Goal: Task Accomplishment & Management: Manage account settings

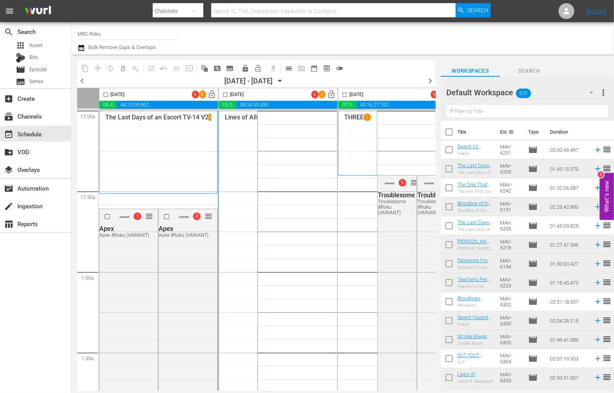
click at [429, 79] on span "chevron_right" at bounding box center [430, 81] width 10 height 10
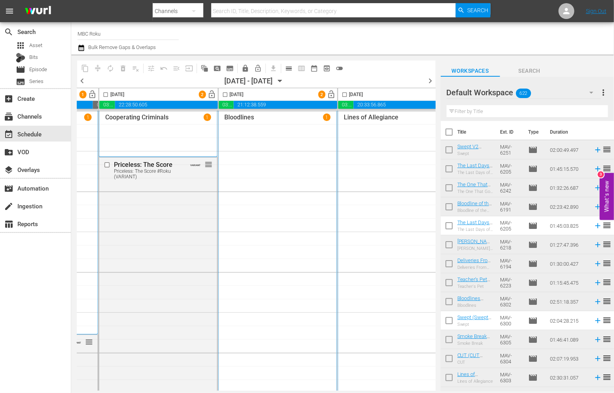
scroll to position [0, 502]
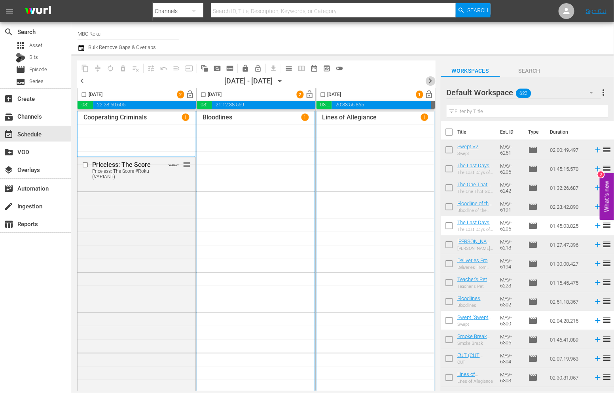
click at [429, 80] on span "chevron_right" at bounding box center [430, 81] width 10 height 10
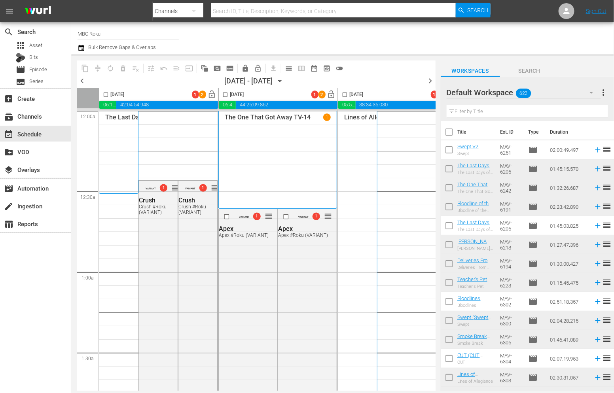
scroll to position [0, 502]
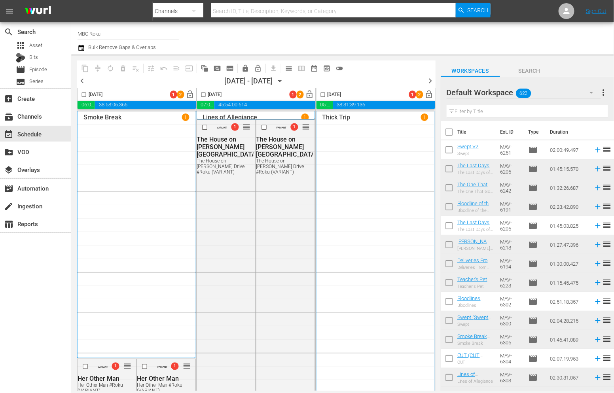
click at [429, 82] on span "chevron_right" at bounding box center [430, 81] width 10 height 10
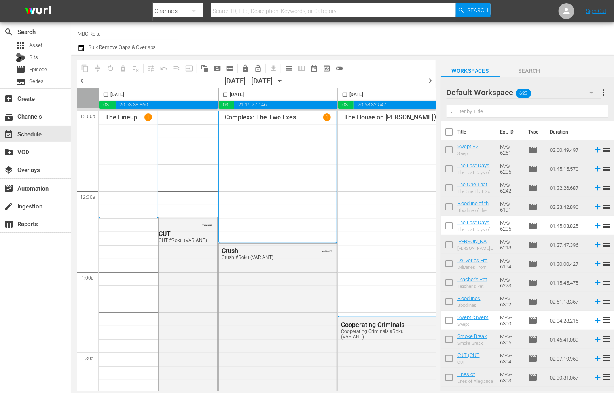
click at [102, 94] on input "checkbox" at bounding box center [105, 96] width 9 height 9
checkbox input "true"
click at [225, 95] on input "checkbox" at bounding box center [225, 96] width 9 height 9
checkbox input "true"
click at [344, 93] on input "checkbox" at bounding box center [344, 96] width 9 height 9
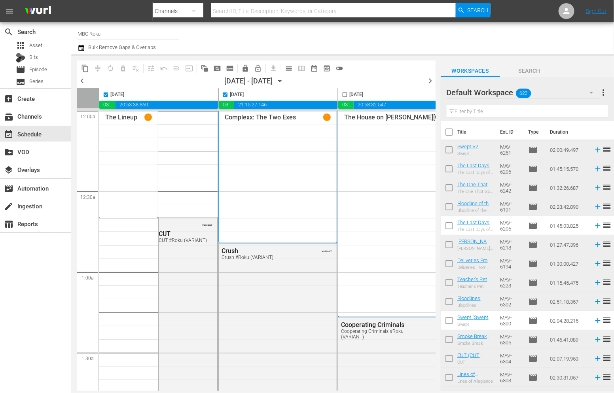
checkbox input "true"
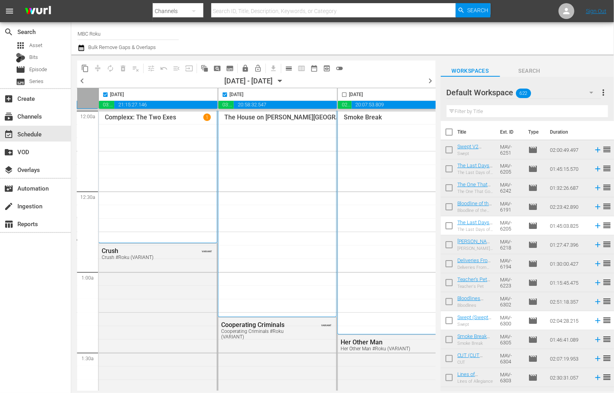
click at [344, 94] on input "checkbox" at bounding box center [344, 96] width 9 height 9
checkbox input "true"
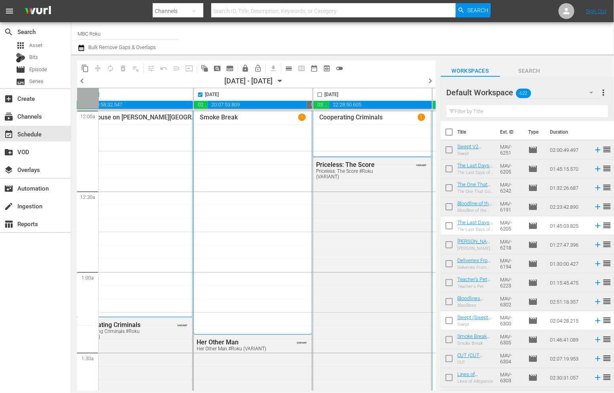
scroll to position [0, 264]
click at [318, 94] on input "checkbox" at bounding box center [319, 96] width 9 height 9
checkbox input "true"
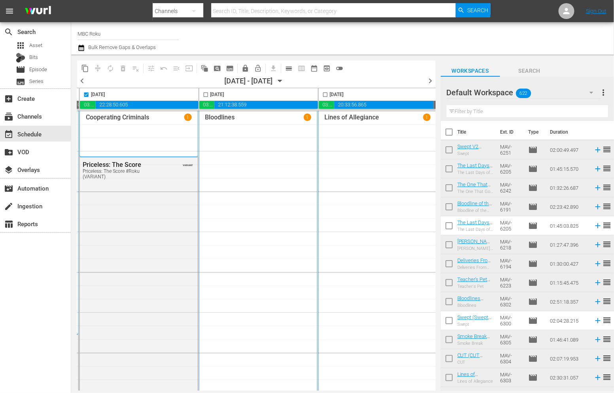
scroll to position [0, 502]
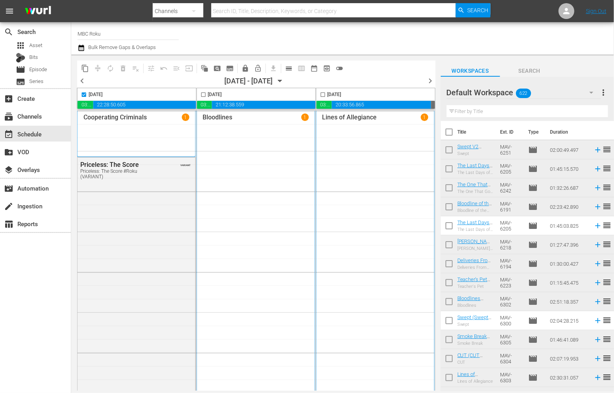
click at [200, 95] on input "checkbox" at bounding box center [203, 96] width 9 height 9
checkbox input "true"
click at [318, 95] on input "checkbox" at bounding box center [322, 96] width 9 height 9
checkbox input "true"
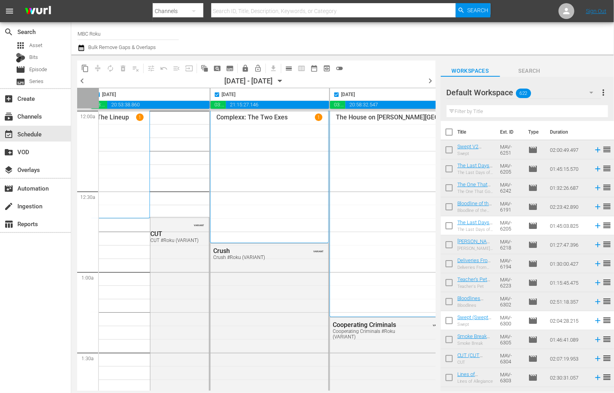
scroll to position [0, 0]
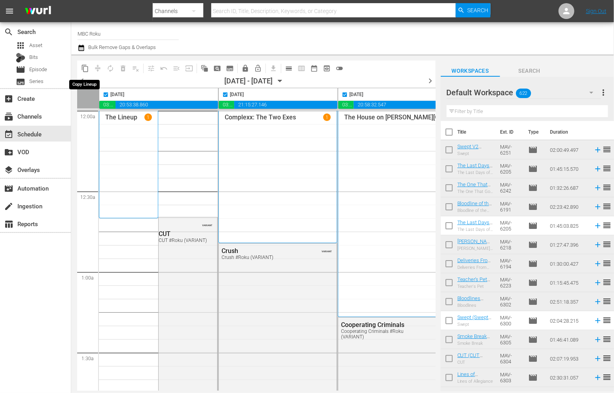
click at [86, 68] on span "content_copy" at bounding box center [85, 68] width 8 height 8
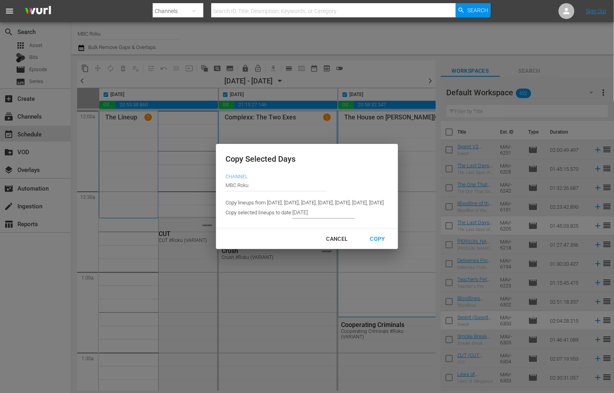
click at [292, 213] on input "8/09/2025" at bounding box center [323, 213] width 62 height 12
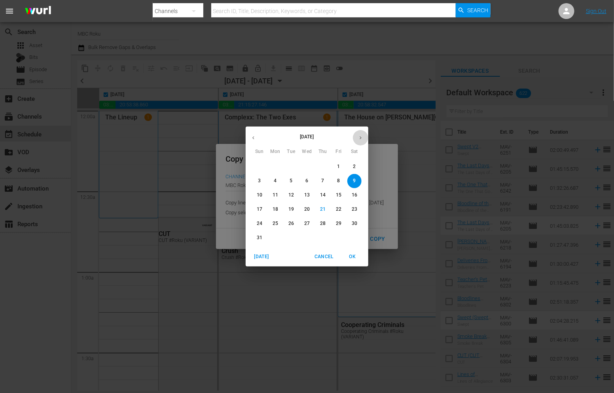
click at [359, 140] on icon "button" at bounding box center [360, 138] width 6 height 6
click at [277, 196] on p "15" at bounding box center [275, 195] width 6 height 7
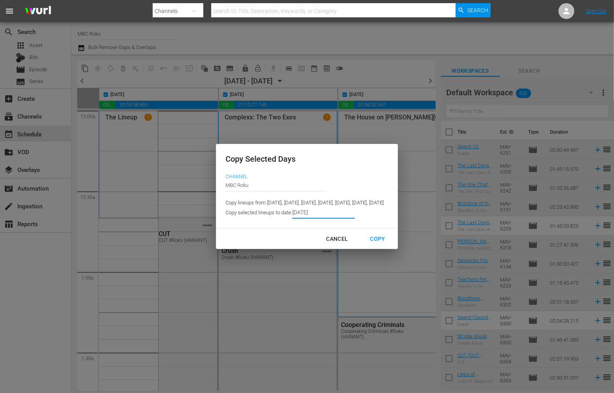
click at [391, 242] on div "Copy" at bounding box center [378, 239] width 28 height 10
type input "8/15/2025"
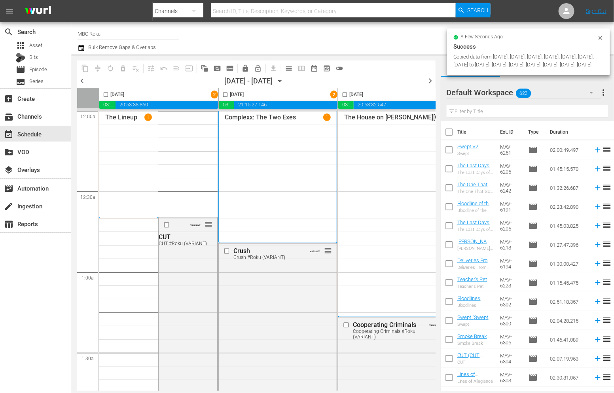
checkbox input "false"
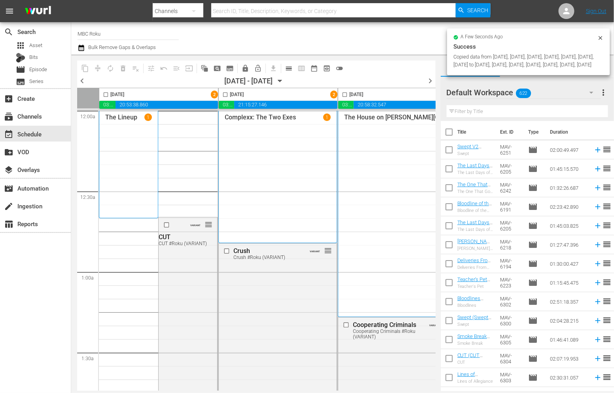
checkbox input "false"
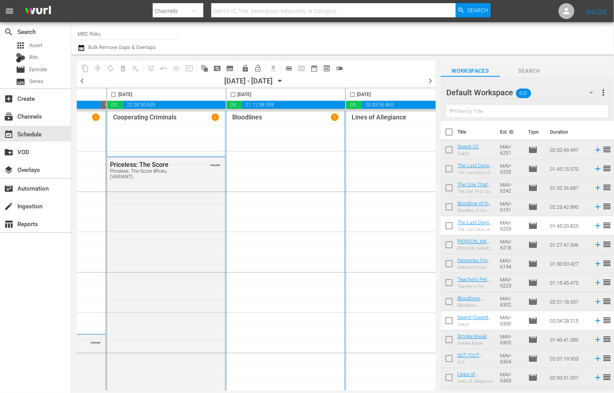
scroll to position [0, 502]
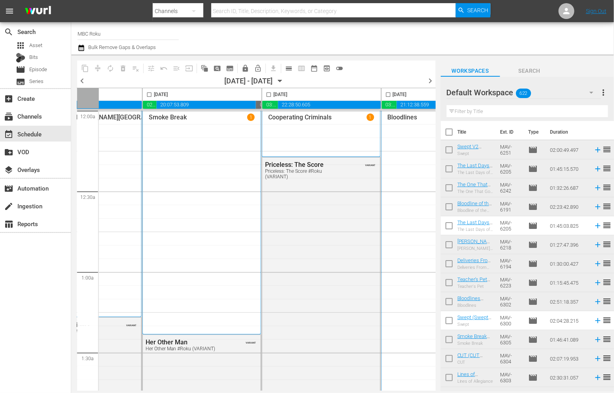
scroll to position [0, 0]
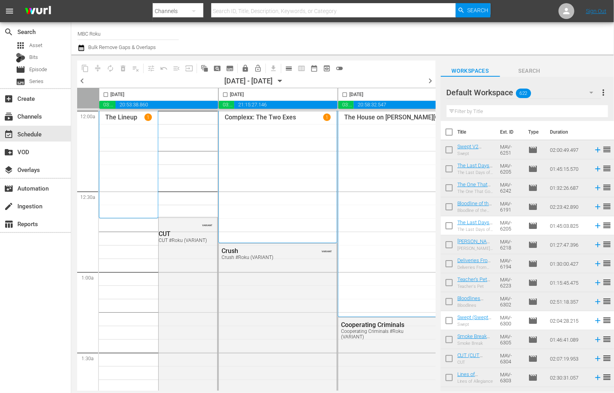
click at [210, 95] on div "Friday, August 15th" at bounding box center [158, 94] width 119 height 13
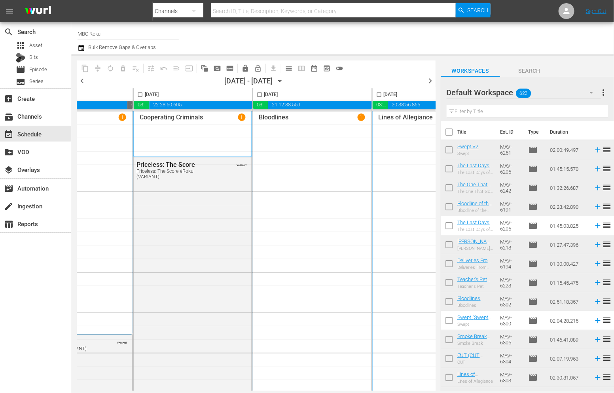
scroll to position [0, 502]
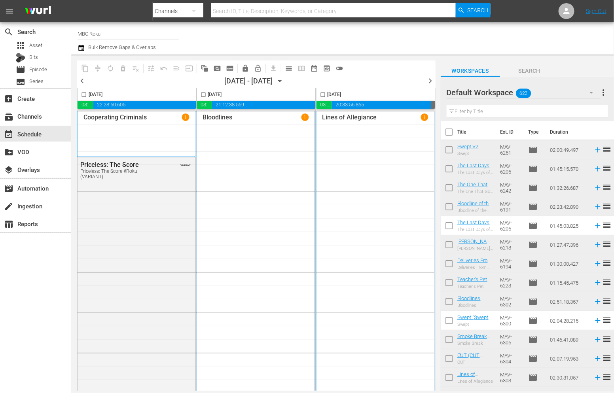
click at [422, 81] on div "chevron_left 08/15/2025 - 08/21/2025 August 15th chevron_right" at bounding box center [256, 82] width 358 height 12
click at [428, 80] on span "chevron_right" at bounding box center [430, 81] width 10 height 10
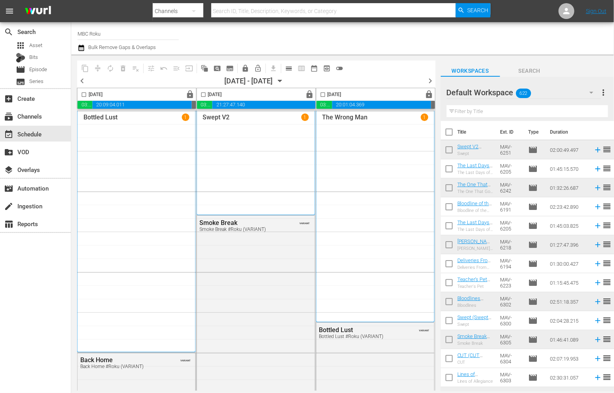
click at [82, 80] on span "chevron_left" at bounding box center [82, 81] width 10 height 10
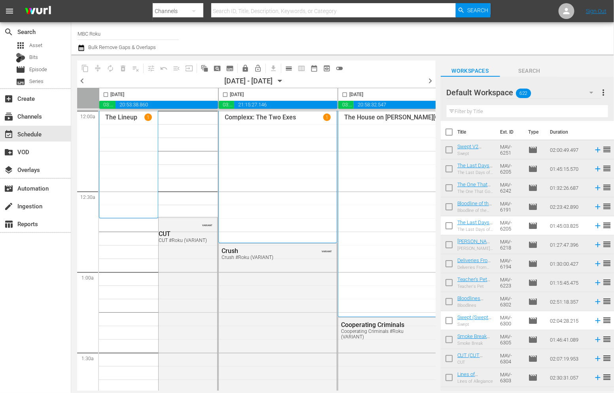
click at [210, 95] on div "Friday, August 15th" at bounding box center [158, 94] width 119 height 13
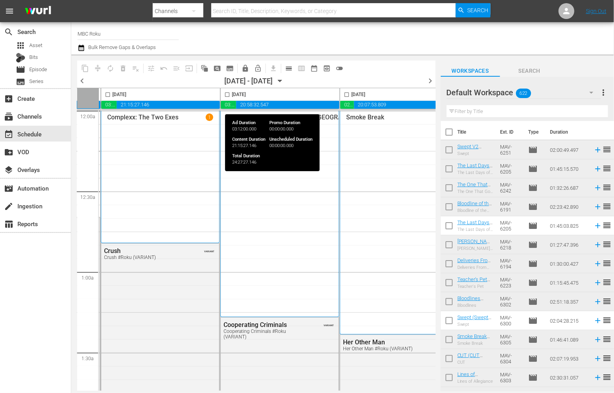
scroll to position [0, 502]
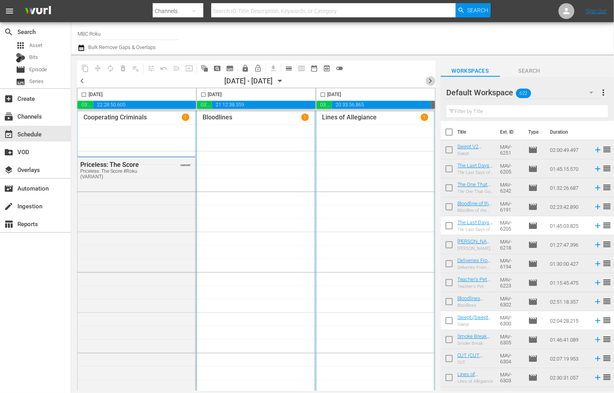
click at [433, 81] on span "chevron_right" at bounding box center [430, 81] width 10 height 10
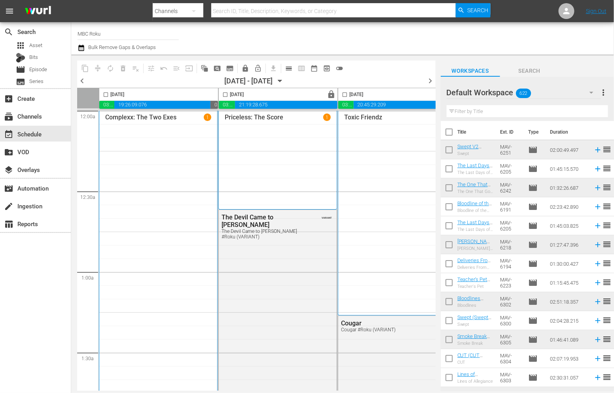
click at [104, 96] on input "checkbox" at bounding box center [105, 96] width 9 height 9
checkbox input "true"
click at [224, 94] on input "checkbox" at bounding box center [225, 96] width 9 height 9
checkbox input "true"
click at [346, 94] on input "checkbox" at bounding box center [344, 96] width 9 height 9
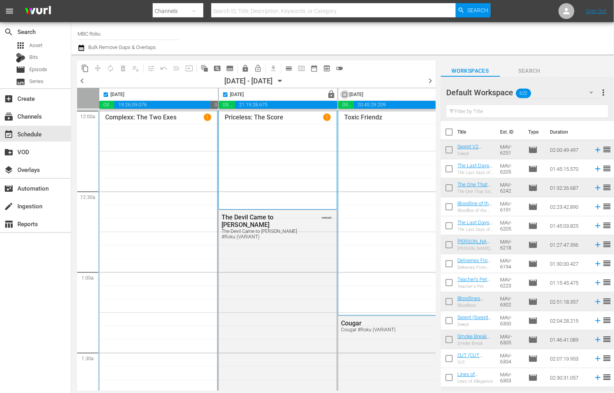
checkbox input "true"
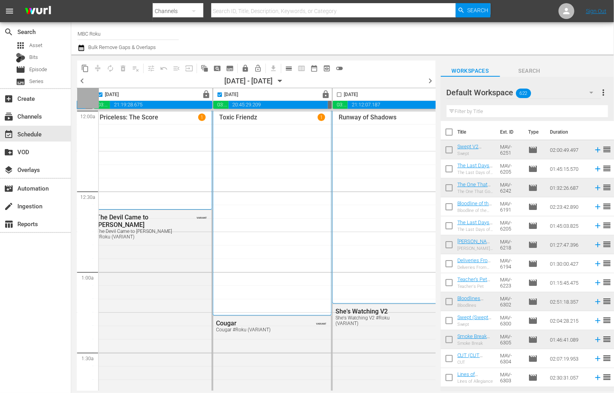
scroll to position [0, 139]
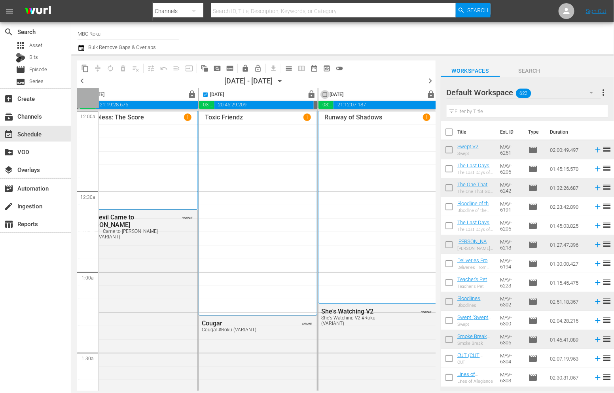
click at [322, 92] on input "checkbox" at bounding box center [324, 96] width 9 height 9
checkbox input "true"
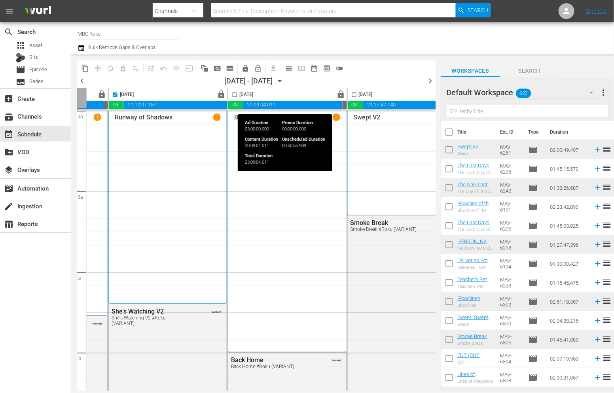
scroll to position [0, 362]
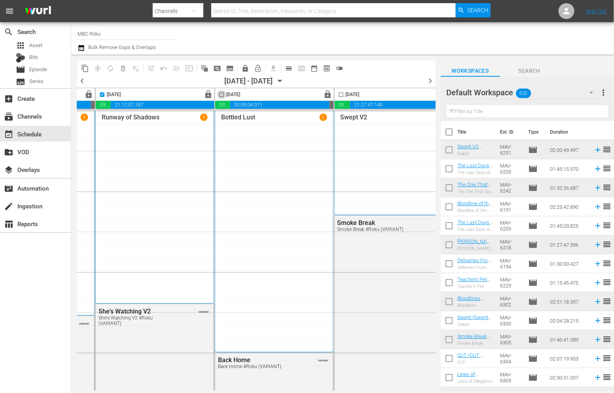
drag, startPoint x: 221, startPoint y: 94, endPoint x: 344, endPoint y: 94, distance: 122.9
click at [221, 94] on input "checkbox" at bounding box center [221, 96] width 9 height 9
checkbox input "true"
drag, startPoint x: 337, startPoint y: 94, endPoint x: 364, endPoint y: 111, distance: 31.7
click at [338, 94] on input "checkbox" at bounding box center [340, 96] width 9 height 9
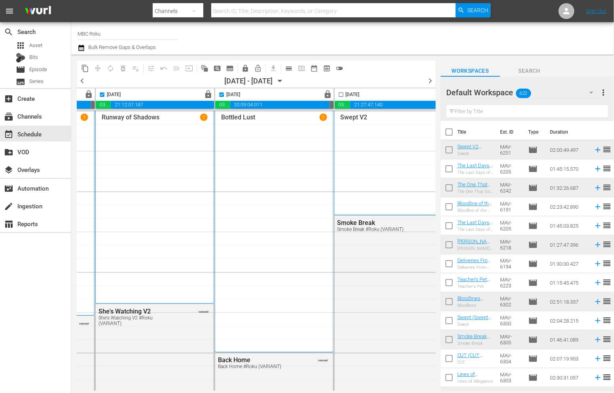
checkbox input "true"
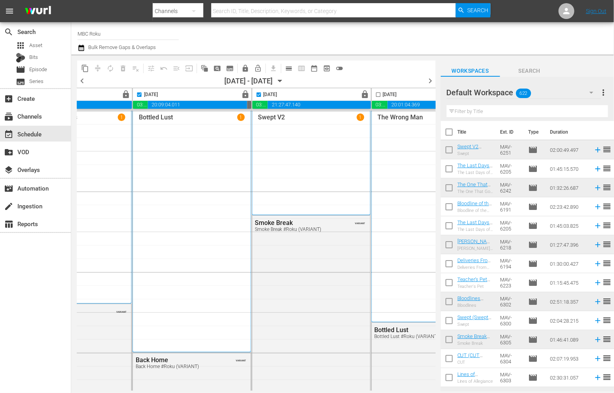
scroll to position [0, 502]
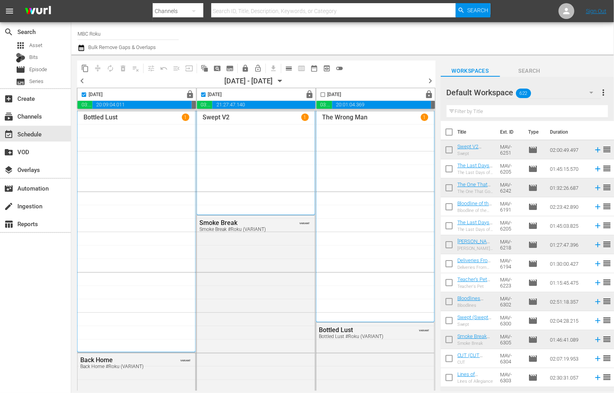
click at [318, 95] on input "checkbox" at bounding box center [322, 96] width 9 height 9
checkbox input "true"
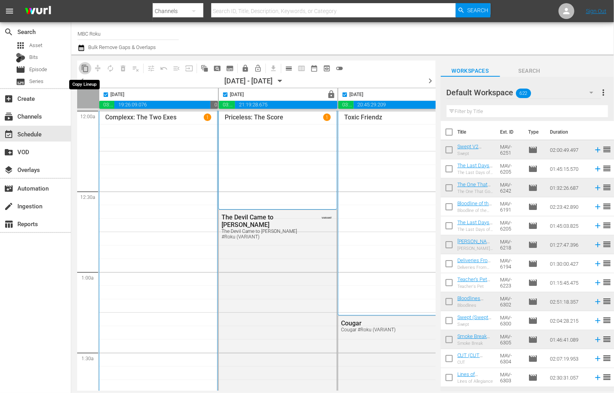
click at [87, 69] on span "content_copy" at bounding box center [85, 68] width 8 height 8
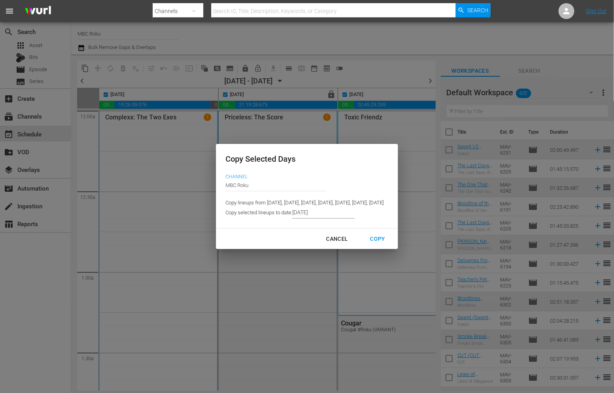
click at [287, 207] on p "Copy lineups from 2025-08-22, 2025-08-23, 2025-08-24, 2025-08-25, 2025-08-26, 2…" at bounding box center [304, 203] width 158 height 8
click at [292, 215] on input "8/15/2025" at bounding box center [323, 213] width 62 height 12
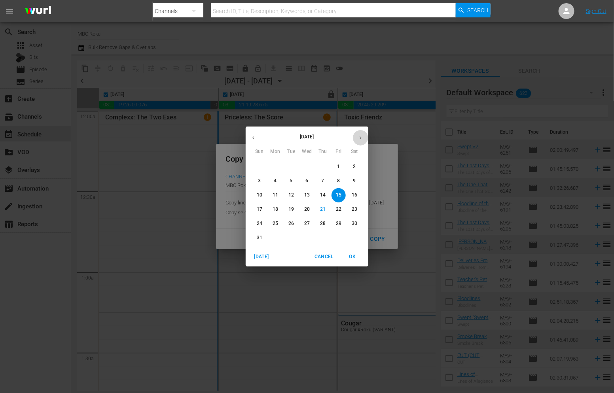
click at [362, 139] on icon "button" at bounding box center [360, 138] width 6 height 6
click at [275, 208] on p "22" at bounding box center [275, 209] width 6 height 7
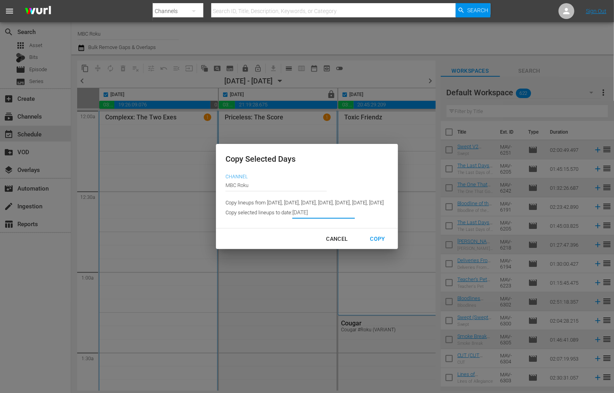
click at [391, 244] on div "Copy" at bounding box center [378, 239] width 28 height 10
type input "8/22/2025"
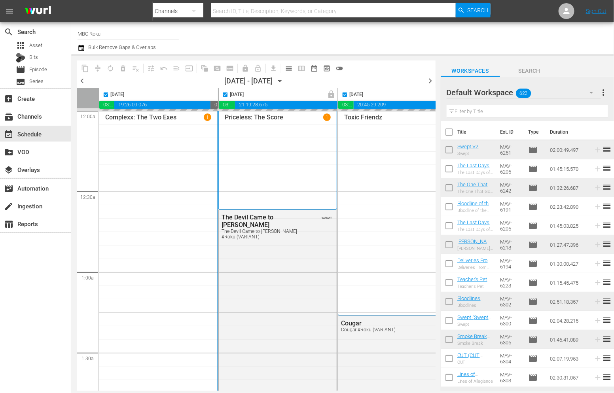
scroll to position [0, 502]
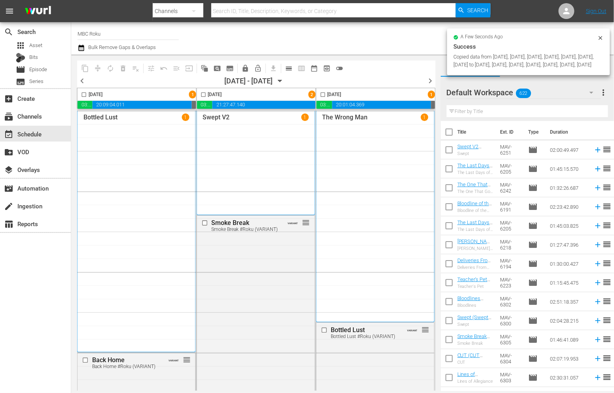
checkbox input "false"
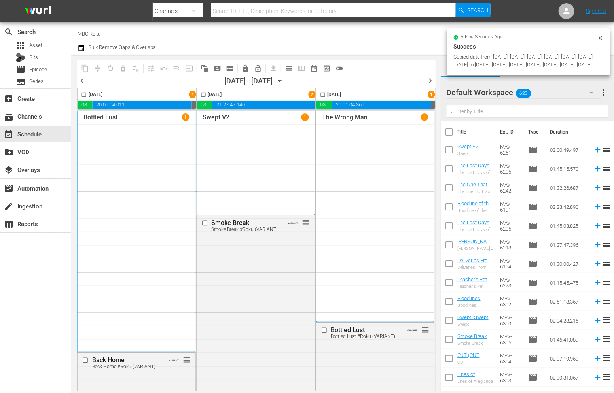
checkbox input "false"
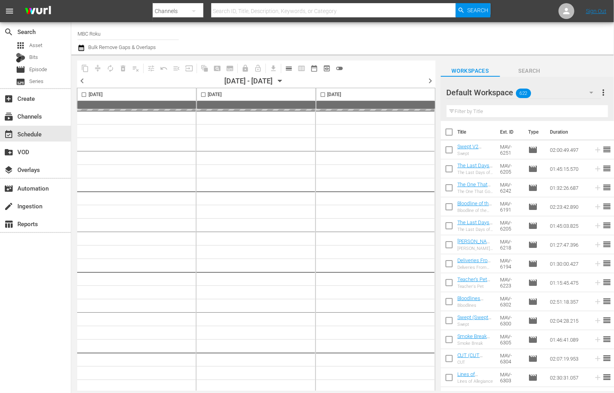
scroll to position [0, 414]
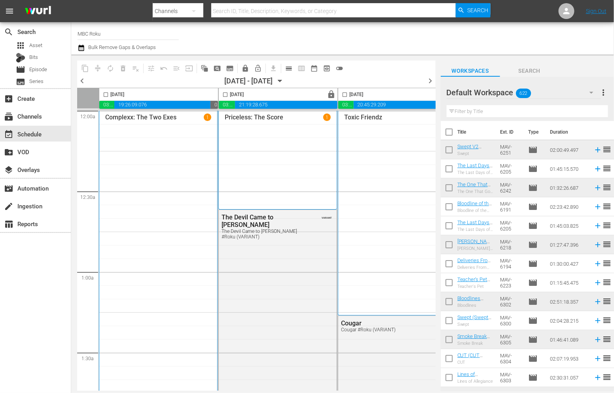
click at [104, 95] on input "checkbox" at bounding box center [105, 96] width 9 height 9
checkbox input "true"
click at [224, 94] on input "checkbox" at bounding box center [225, 96] width 9 height 9
checkbox input "true"
click at [342, 94] on input "checkbox" at bounding box center [344, 96] width 9 height 9
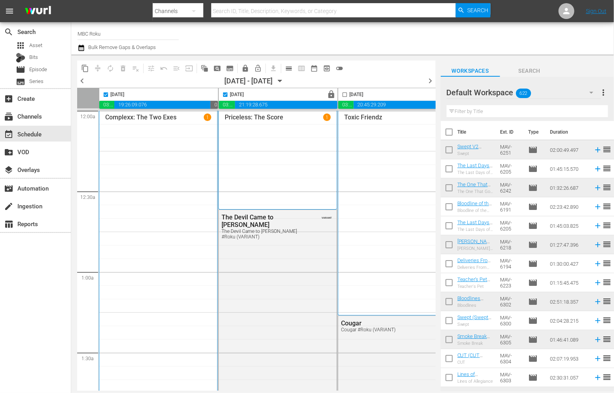
checkbox input "true"
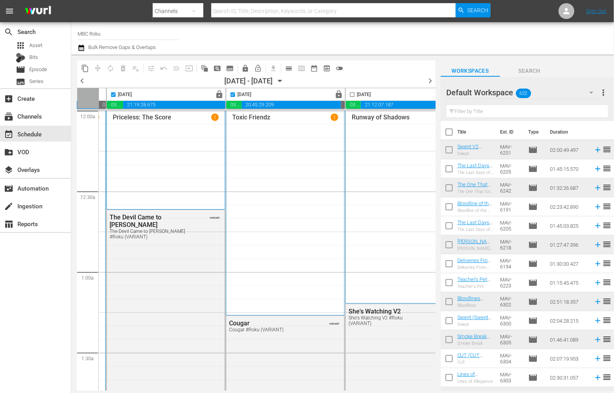
click at [348, 96] on input "checkbox" at bounding box center [351, 96] width 9 height 9
checkbox input "true"
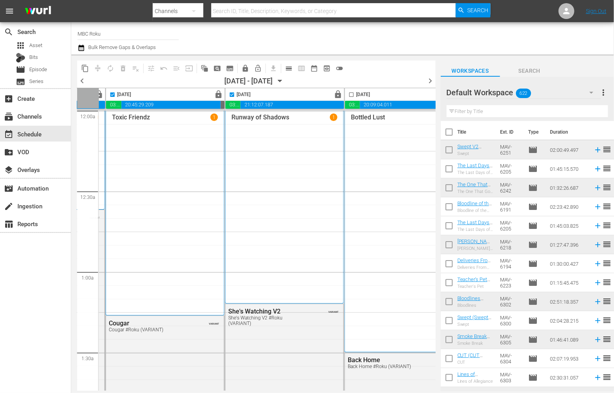
scroll to position [0, 238]
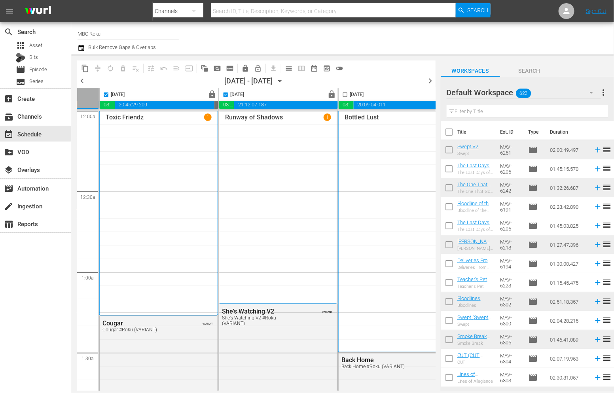
click at [342, 95] on input "checkbox" at bounding box center [344, 96] width 9 height 9
checkbox input "true"
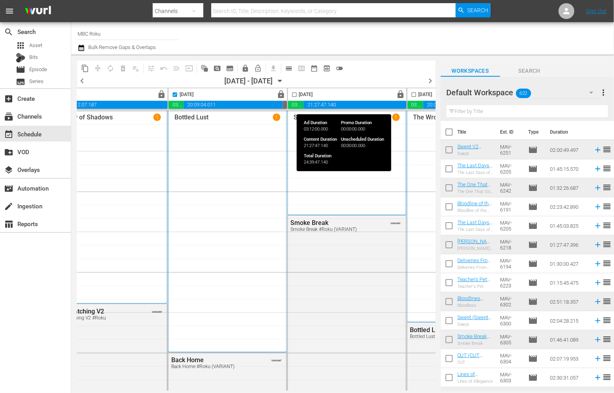
scroll to position [0, 409]
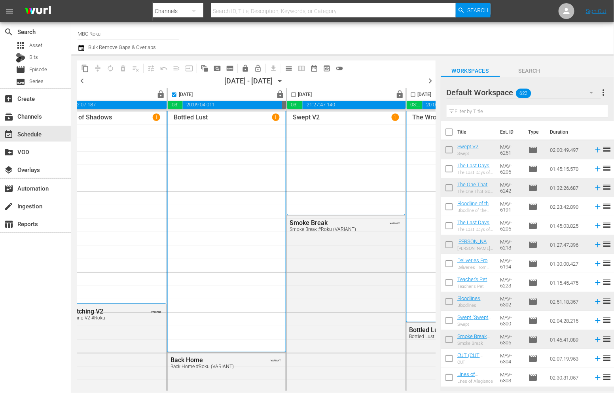
click at [294, 95] on input "checkbox" at bounding box center [293, 96] width 9 height 9
checkbox input "true"
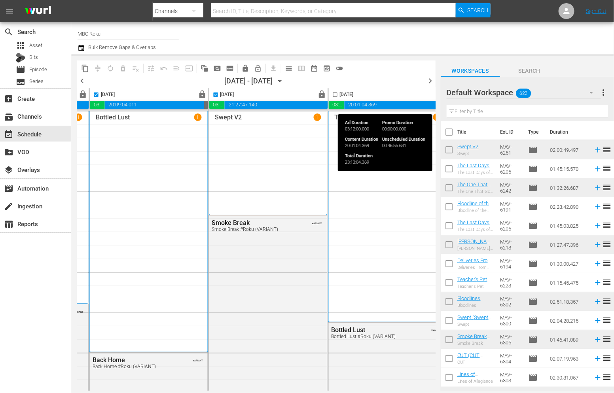
scroll to position [0, 502]
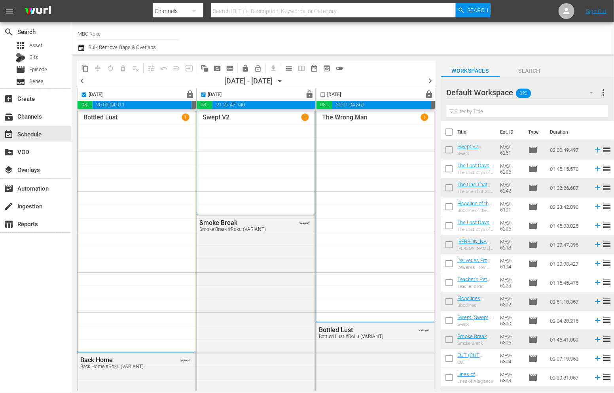
click at [318, 95] on input "checkbox" at bounding box center [322, 96] width 9 height 9
checkbox input "true"
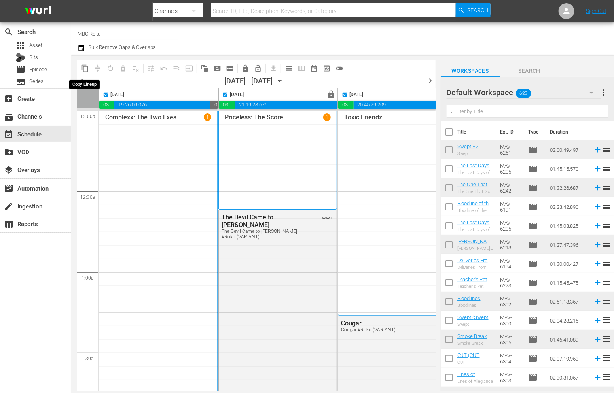
click at [85, 66] on span "content_copy" at bounding box center [85, 68] width 8 height 8
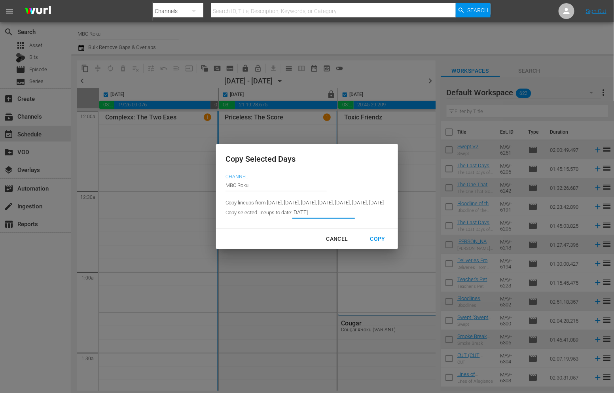
click at [293, 214] on input "8/22/2025" at bounding box center [323, 213] width 62 height 12
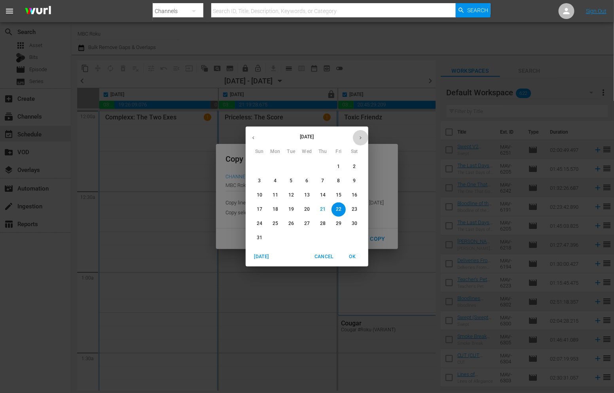
click at [357, 140] on button "button" at bounding box center [360, 137] width 15 height 15
click at [280, 210] on span "22" at bounding box center [275, 209] width 14 height 7
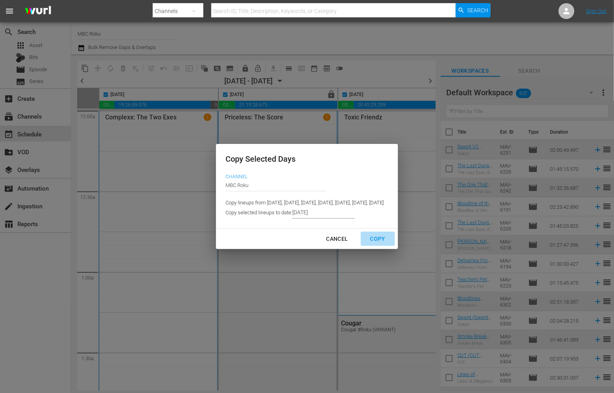
click at [391, 243] on div "Copy" at bounding box center [378, 239] width 28 height 10
type input "8/22/2025"
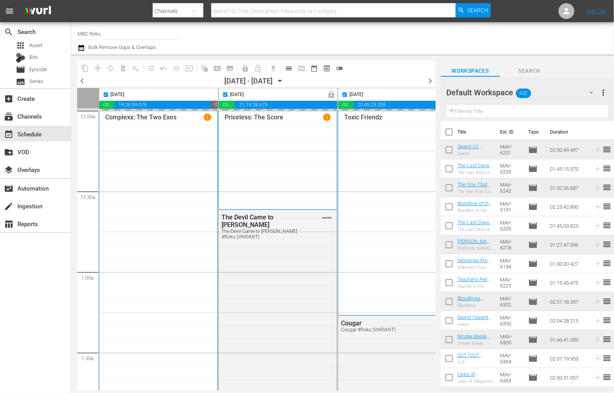
checkbox input "false"
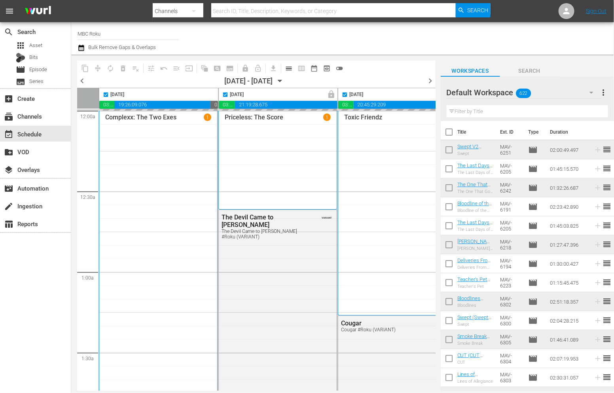
checkbox input "false"
click at [103, 94] on input "checkbox" at bounding box center [105, 96] width 9 height 9
checkbox input "true"
click at [226, 94] on input "checkbox" at bounding box center [225, 96] width 9 height 9
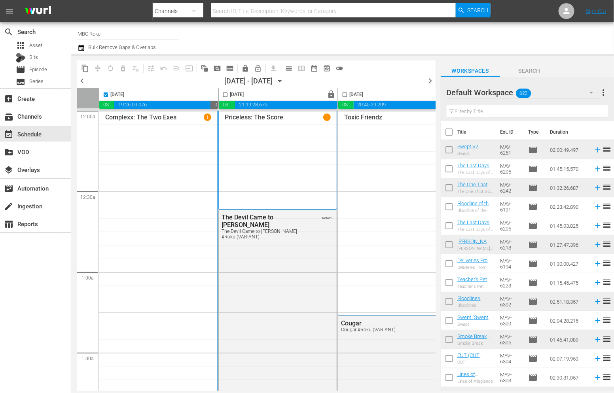
checkbox input "true"
click at [347, 95] on input "checkbox" at bounding box center [344, 96] width 9 height 9
checkbox input "true"
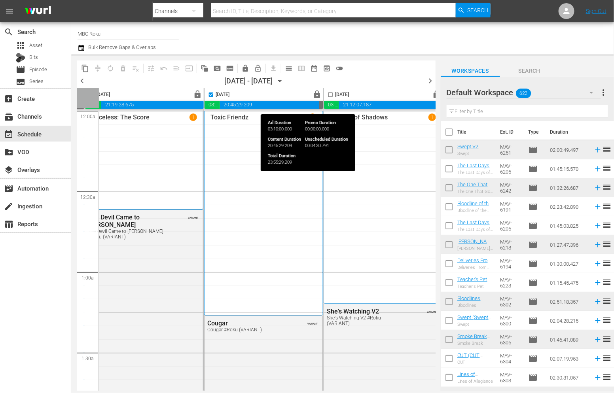
scroll to position [0, 143]
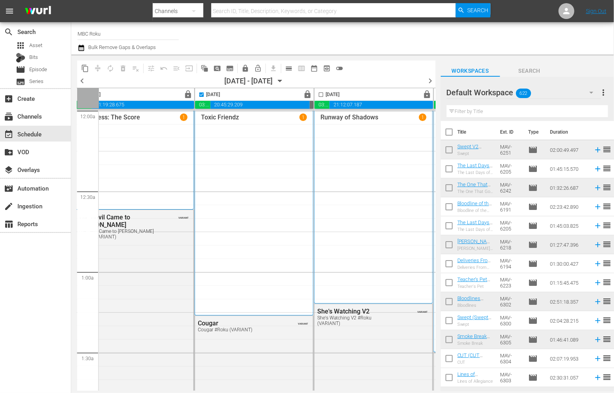
click at [321, 94] on input "checkbox" at bounding box center [320, 96] width 9 height 9
checkbox input "true"
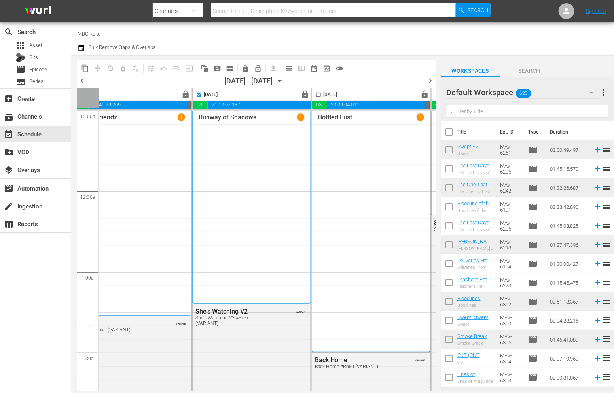
scroll to position [0, 278]
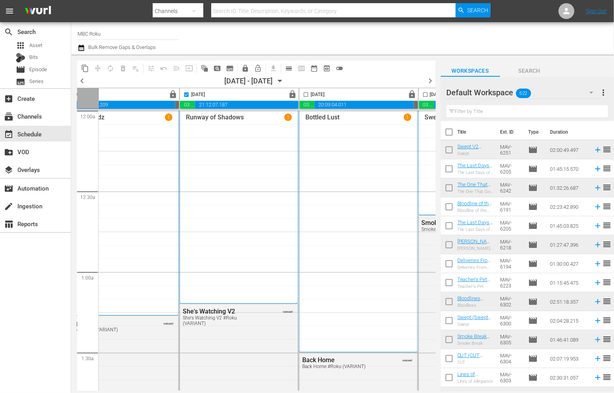
click at [306, 94] on input "checkbox" at bounding box center [305, 96] width 9 height 9
checkbox input "true"
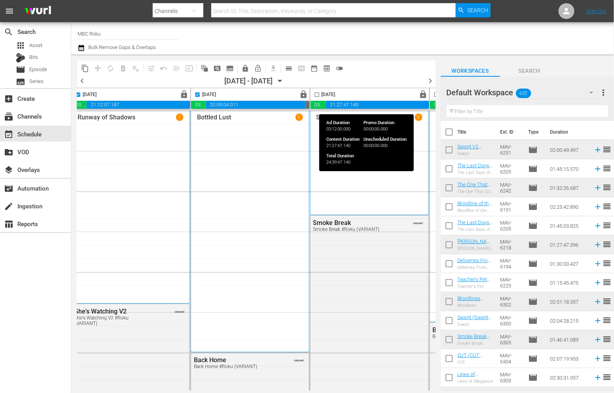
scroll to position [0, 387]
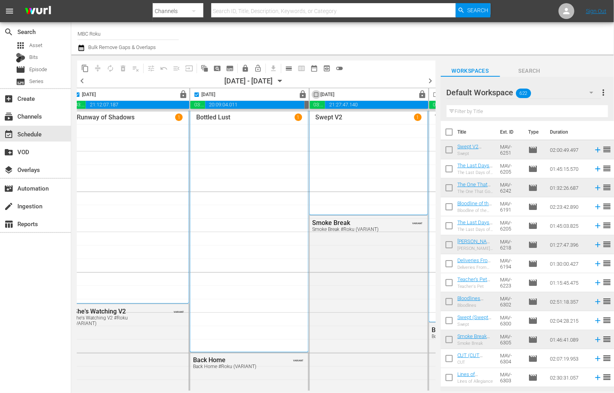
click at [312, 94] on input "checkbox" at bounding box center [316, 96] width 9 height 9
checkbox input "true"
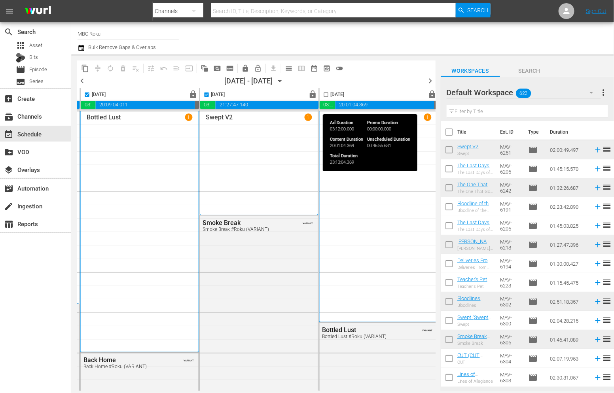
scroll to position [0, 502]
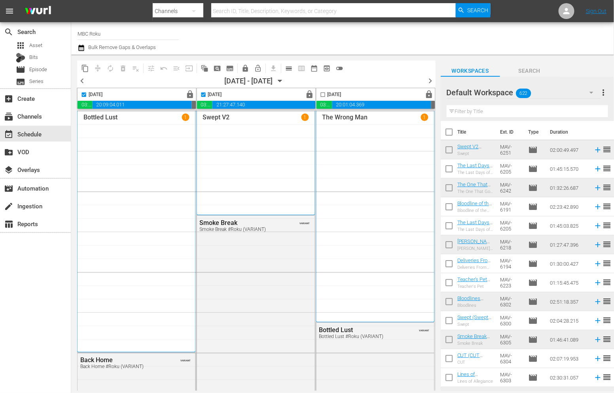
click at [318, 95] on input "checkbox" at bounding box center [322, 96] width 9 height 9
checkbox input "true"
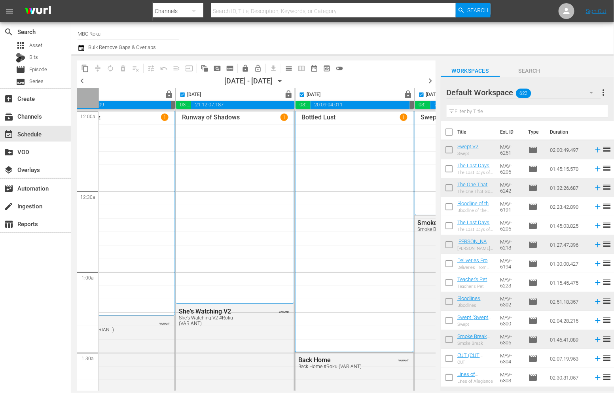
scroll to position [0, 281]
click at [85, 66] on span "content_copy" at bounding box center [85, 68] width 8 height 8
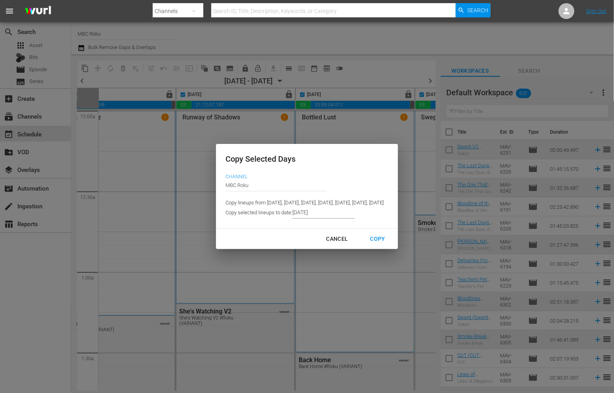
click at [262, 213] on p "Copy selected lineups to date:" at bounding box center [258, 213] width 67 height 8
click at [292, 215] on input "8/22/2025" at bounding box center [323, 213] width 62 height 12
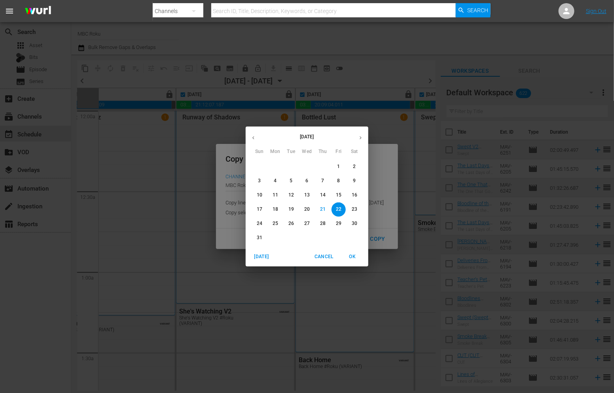
click at [362, 140] on icon "button" at bounding box center [360, 138] width 6 height 6
click at [277, 209] on p "22" at bounding box center [275, 209] width 6 height 7
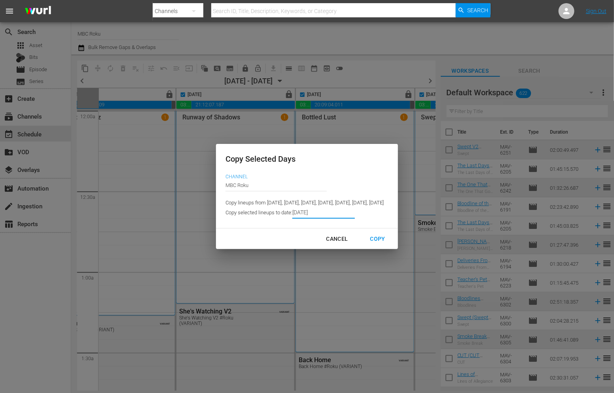
click at [391, 240] on div "Copy" at bounding box center [378, 239] width 28 height 10
type input "8/22/2025"
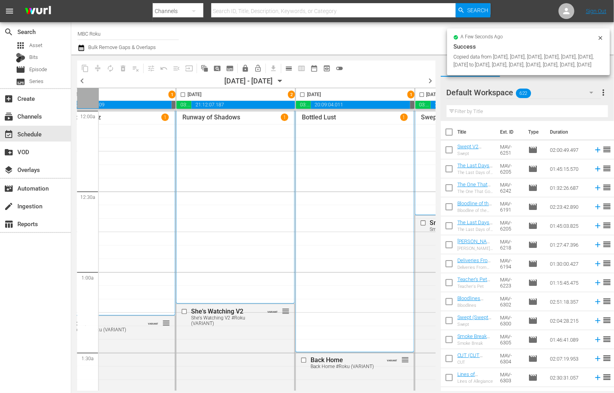
checkbox input "false"
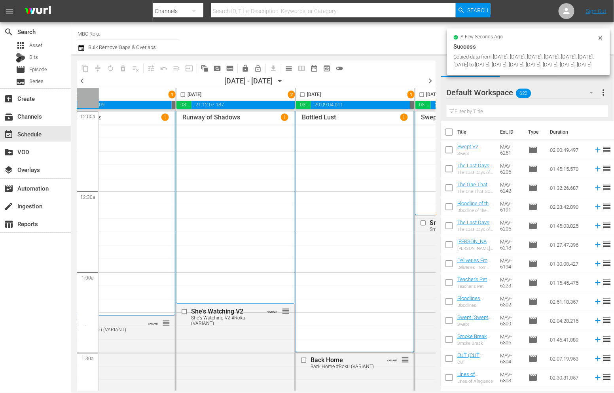
checkbox input "false"
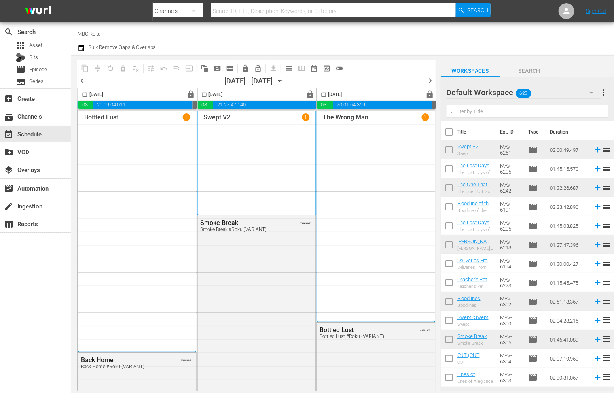
scroll to position [0, 502]
click at [432, 79] on span "chevron_right" at bounding box center [430, 81] width 10 height 10
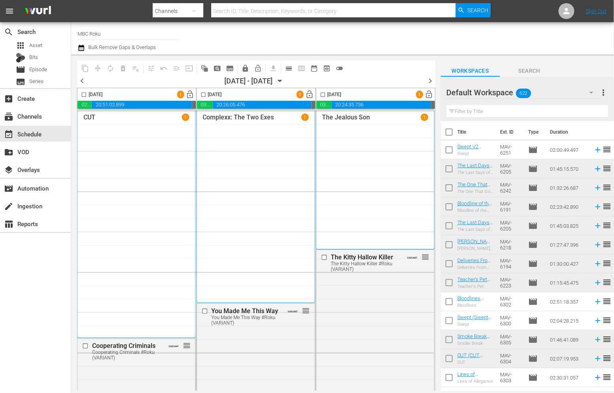
click at [286, 83] on div "08/29/2025 - 09/04/2025 August 29th" at bounding box center [255, 81] width 62 height 8
click at [284, 83] on icon "button" at bounding box center [280, 81] width 9 height 9
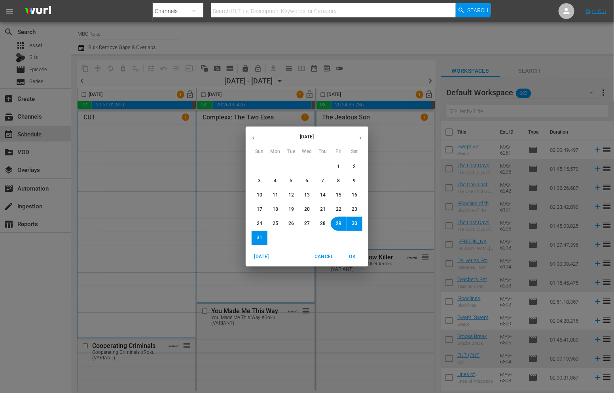
click at [352, 257] on span "OK" at bounding box center [352, 257] width 19 height 8
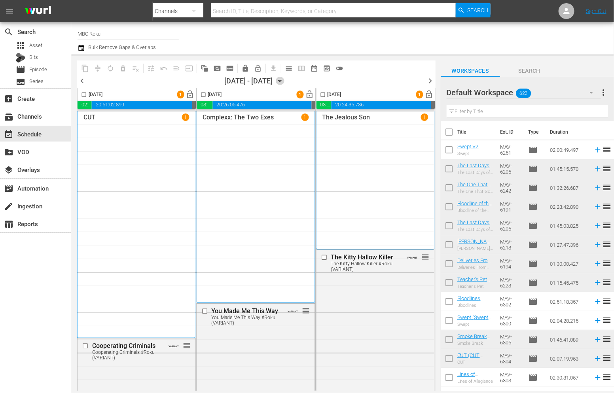
click at [284, 79] on icon "button" at bounding box center [280, 81] width 9 height 9
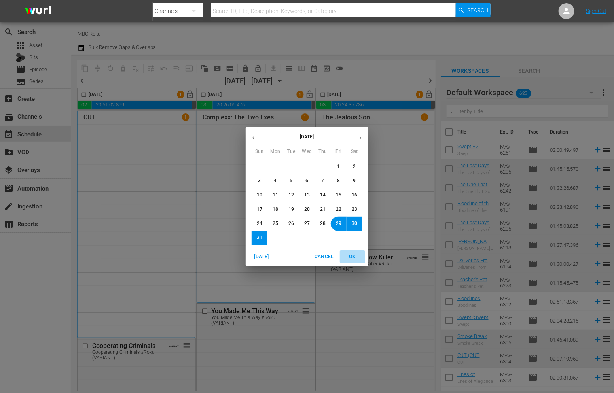
click at [355, 259] on span "OK" at bounding box center [352, 257] width 19 height 8
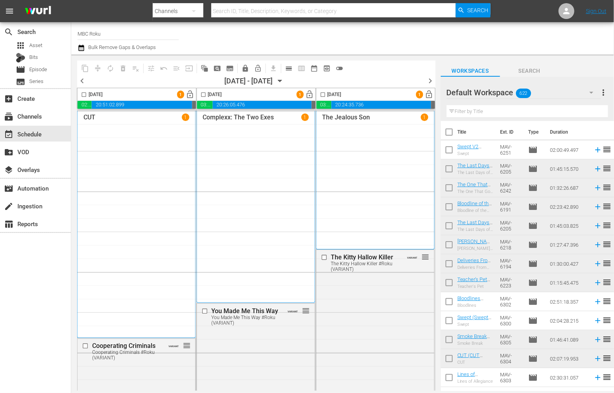
click at [352, 263] on div "The Kitty Hallow Killer #Roku (VARIANT)" at bounding box center [365, 266] width 68 height 11
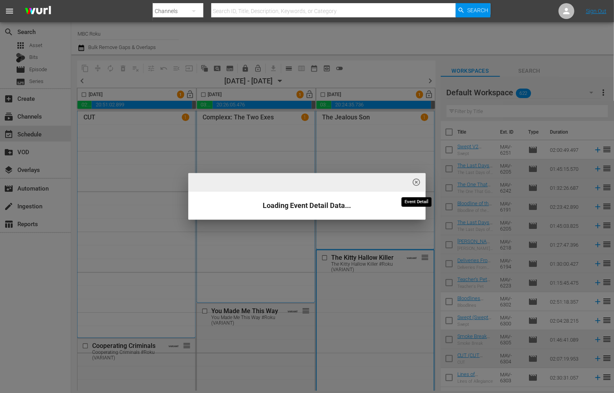
click at [419, 184] on span "highlight_off_icon" at bounding box center [416, 182] width 9 height 9
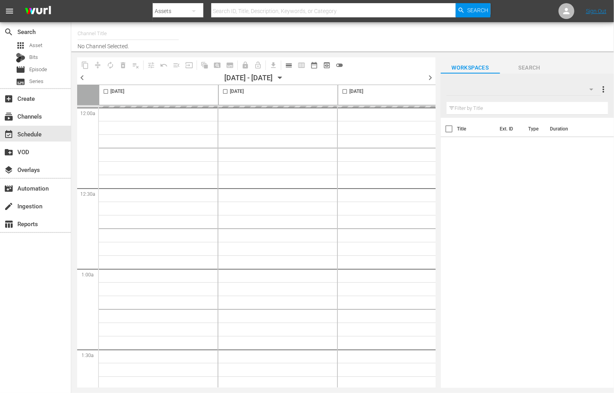
type input "MBC Roku (578)"
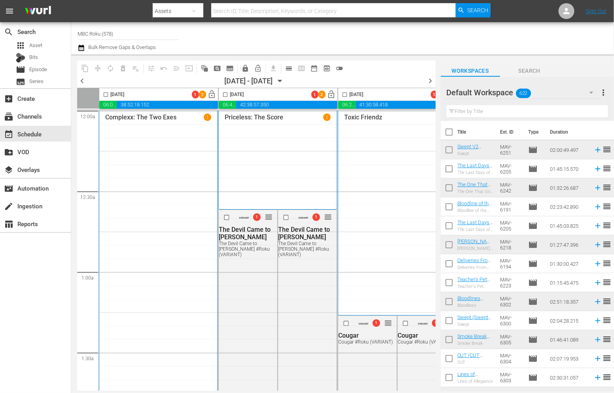
click at [107, 95] on input "checkbox" at bounding box center [105, 96] width 9 height 9
checkbox input "true"
click at [224, 85] on div "09/22/2025 - 09/28/2025" at bounding box center [248, 81] width 48 height 8
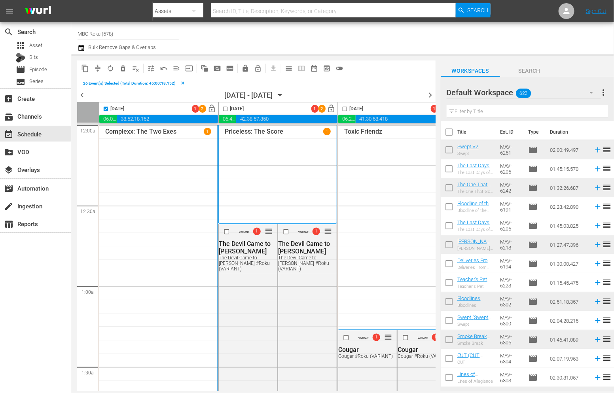
click at [347, 109] on input "checkbox" at bounding box center [344, 110] width 9 height 9
checkbox input "true"
click at [224, 108] on input "checkbox" at bounding box center [225, 110] width 9 height 9
checkbox input "true"
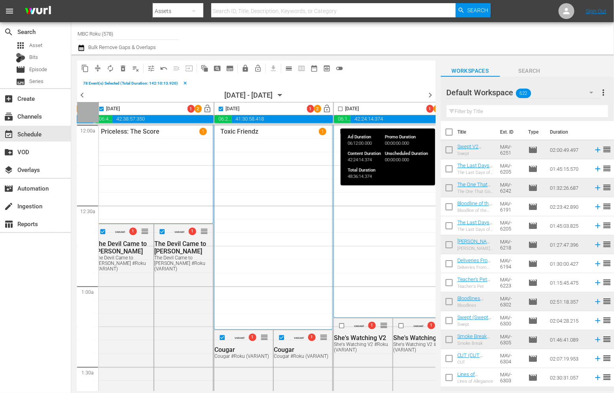
scroll to position [0, 136]
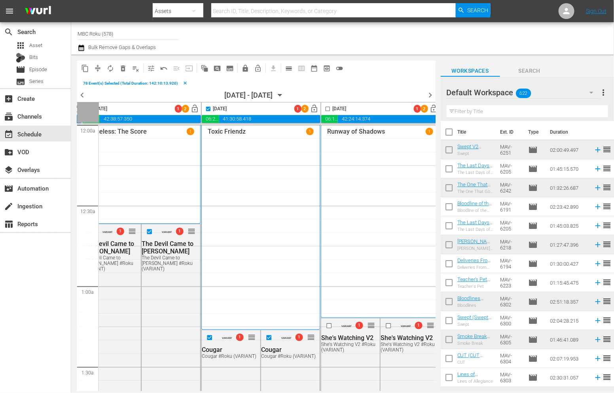
click at [326, 108] on input "checkbox" at bounding box center [327, 110] width 9 height 9
checkbox input "true"
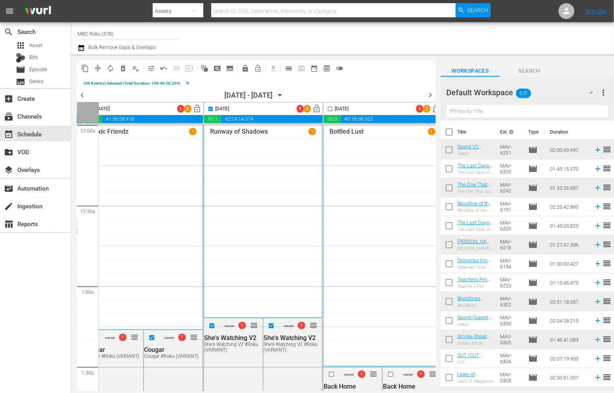
click at [329, 109] on input "checkbox" at bounding box center [329, 110] width 9 height 9
checkbox input "true"
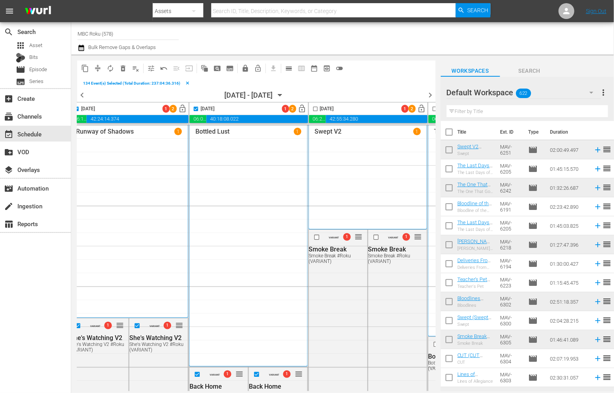
click at [315, 108] on input "checkbox" at bounding box center [315, 110] width 9 height 9
checkbox input "true"
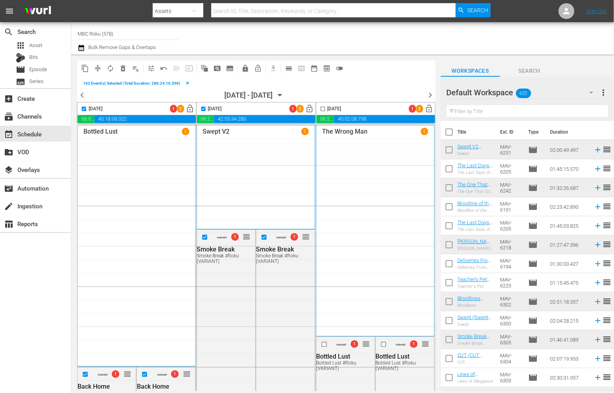
click at [319, 110] on input "checkbox" at bounding box center [322, 110] width 9 height 9
checkbox input "true"
click at [123, 67] on span "delete_forever_outlined" at bounding box center [123, 68] width 8 height 8
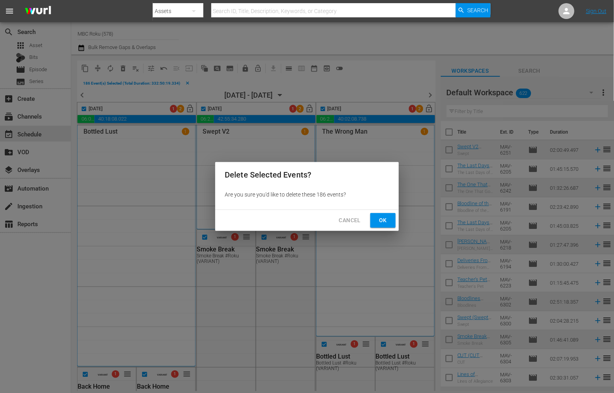
click at [379, 222] on span "Ok" at bounding box center [382, 220] width 13 height 10
checkbox input "false"
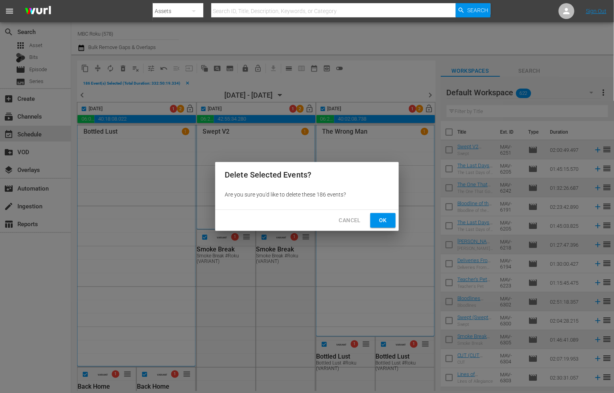
checkbox input "false"
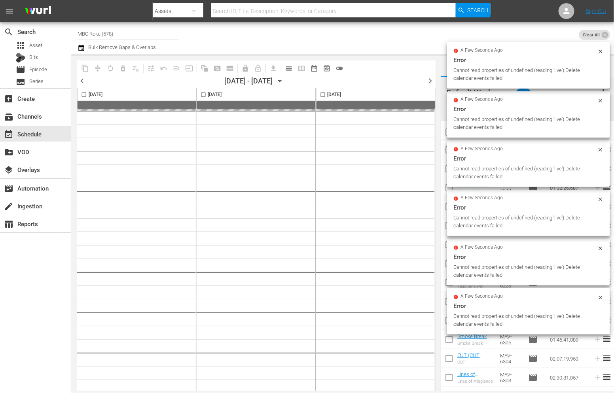
scroll to position [0, 502]
click at [284, 82] on icon "button" at bounding box center [280, 81] width 9 height 9
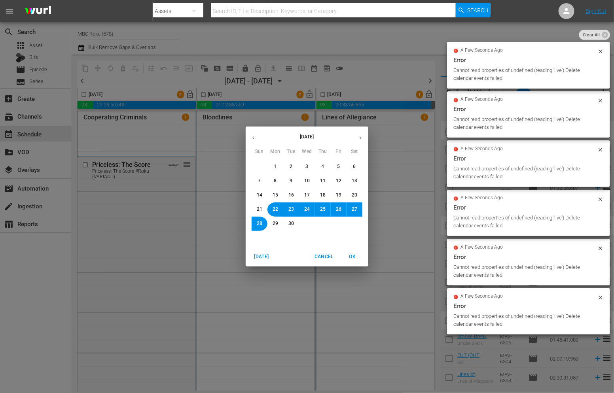
click at [360, 259] on span "OK" at bounding box center [352, 257] width 19 height 8
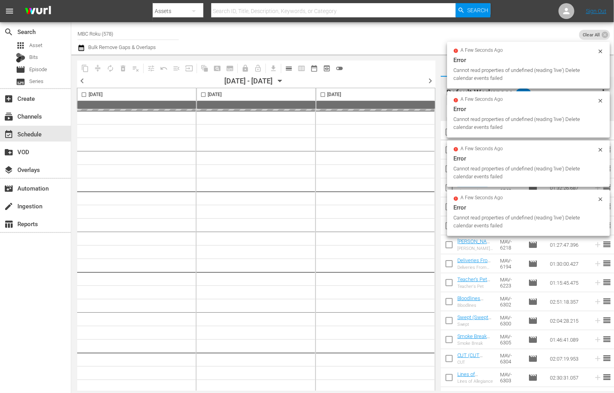
drag, startPoint x: 354, startPoint y: 255, endPoint x: 430, endPoint y: 131, distance: 145.7
click at [354, 255] on span "OK" at bounding box center [352, 257] width 19 height 8
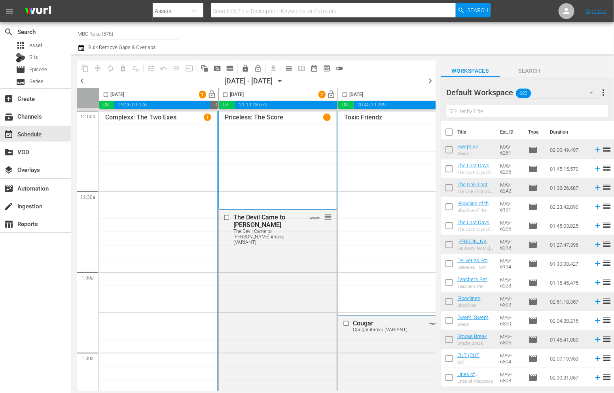
scroll to position [0, 502]
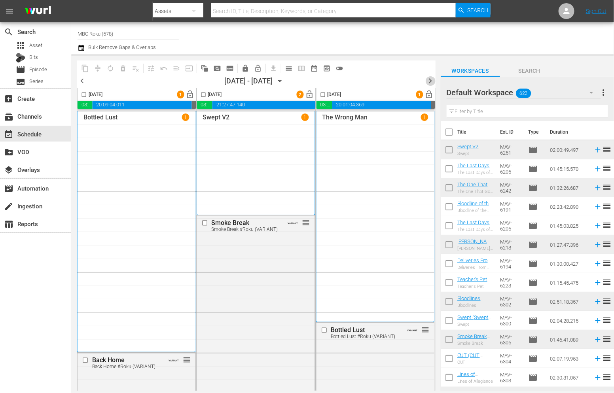
click at [430, 81] on span "chevron_right" at bounding box center [430, 81] width 10 height 10
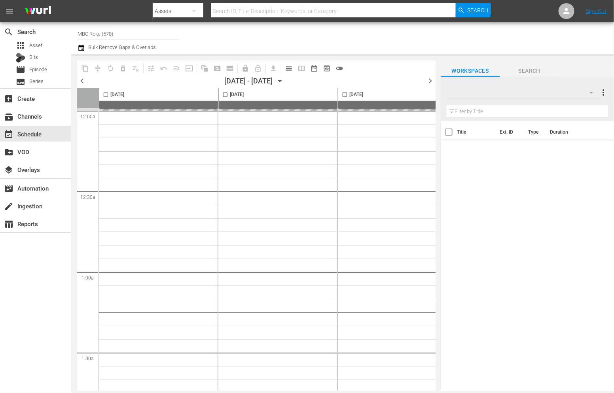
type input "MBC Roku (578)"
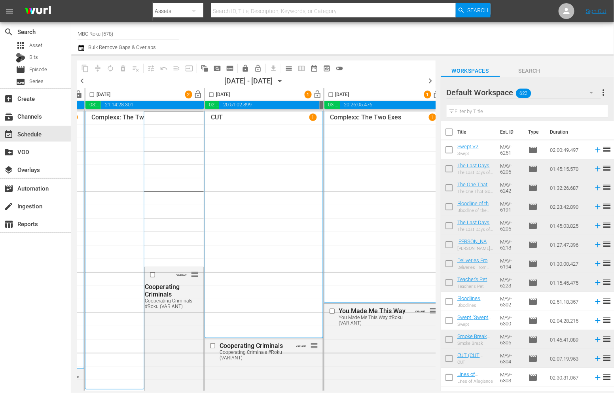
scroll to position [0, 374]
click at [286, 78] on div "[DATE] - 09/04/[DATE]" at bounding box center [255, 81] width 62 height 8
click at [284, 80] on icon "button" at bounding box center [280, 81] width 9 height 9
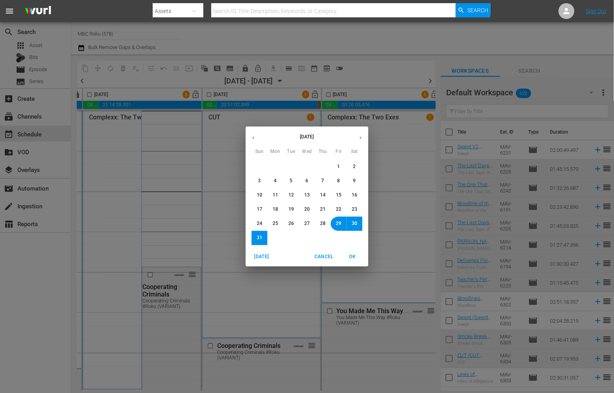
click at [359, 140] on icon "button" at bounding box center [360, 138] width 6 height 6
click at [274, 226] on span "29" at bounding box center [275, 223] width 6 height 7
drag, startPoint x: 360, startPoint y: 258, endPoint x: 355, endPoint y: 249, distance: 10.6
click at [360, 258] on span "OK" at bounding box center [352, 257] width 19 height 8
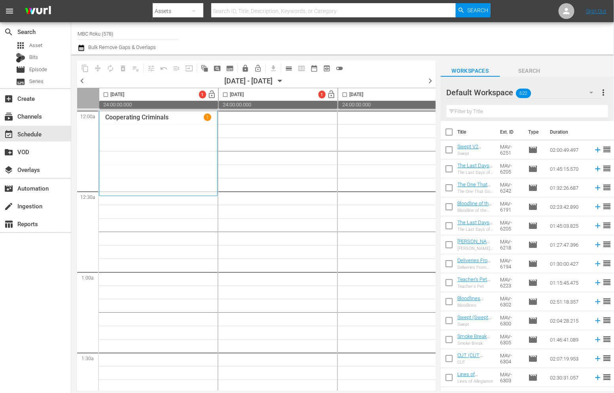
click at [284, 81] on icon "button" at bounding box center [280, 81] width 9 height 9
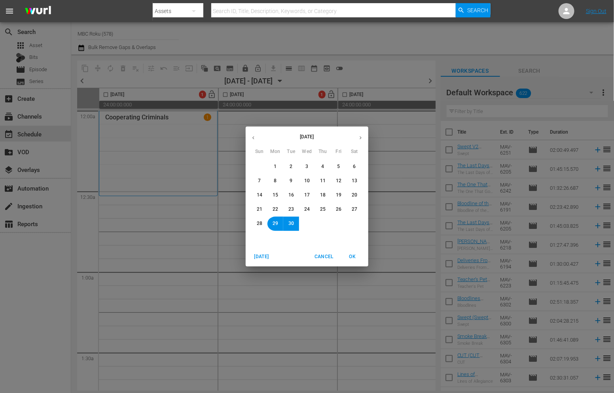
click at [253, 137] on icon "button" at bounding box center [253, 137] width 2 height 3
click at [340, 224] on span "29" at bounding box center [339, 223] width 6 height 7
click at [353, 260] on span "OK" at bounding box center [352, 257] width 19 height 8
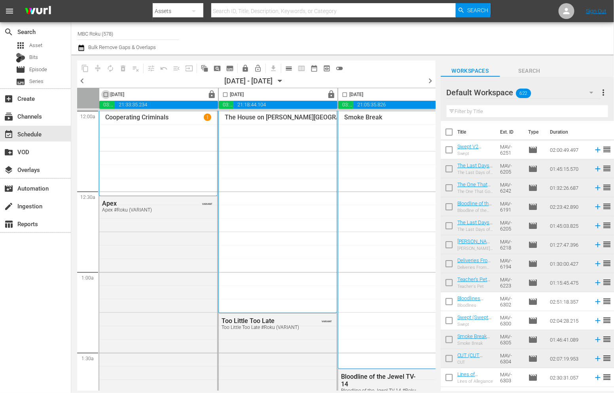
click at [106, 96] on input "checkbox" at bounding box center [105, 96] width 9 height 9
checkbox input "true"
click at [226, 94] on input "checkbox" at bounding box center [225, 96] width 9 height 9
checkbox input "true"
click at [344, 95] on input "checkbox" at bounding box center [344, 96] width 9 height 9
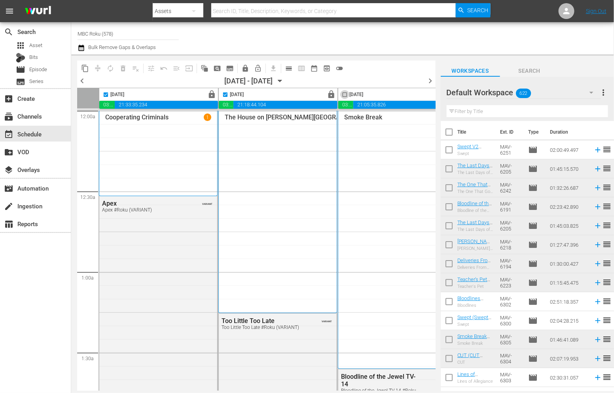
checkbox input "true"
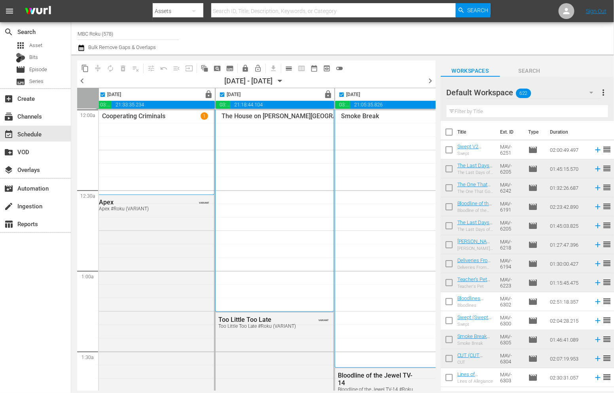
scroll to position [1, 5]
click at [86, 68] on span "content_copy" at bounding box center [85, 68] width 8 height 8
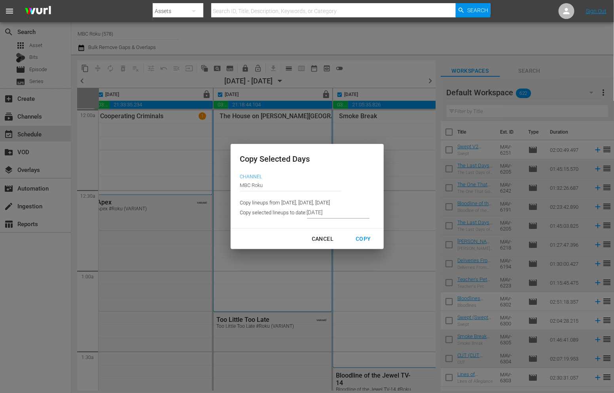
click at [329, 217] on input "8/21/2025" at bounding box center [338, 213] width 62 height 12
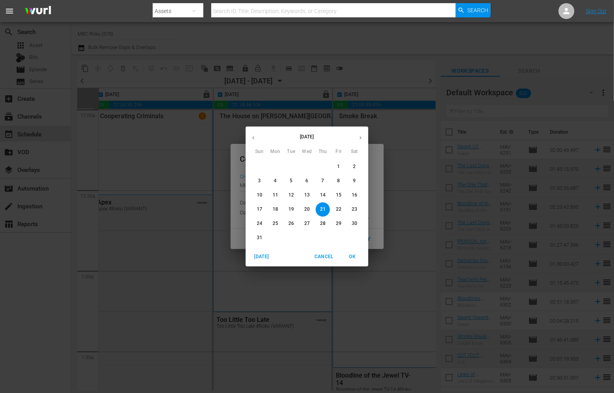
click at [360, 140] on icon "button" at bounding box center [360, 138] width 6 height 6
click at [273, 225] on p "29" at bounding box center [275, 223] width 6 height 7
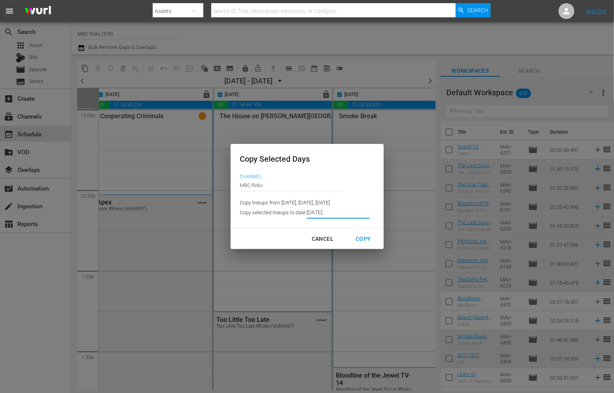
click at [364, 239] on div "Copy" at bounding box center [363, 239] width 28 height 10
type input "8/29/2025"
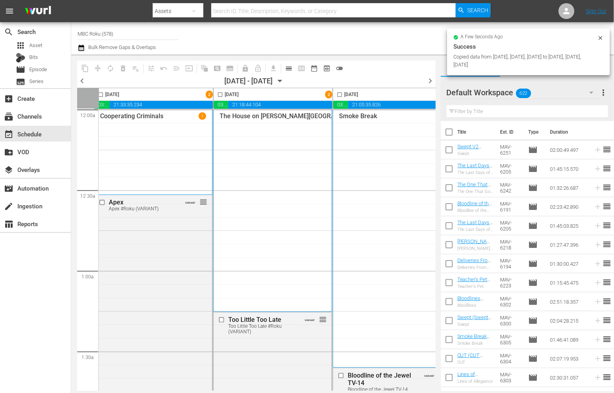
checkbox input "false"
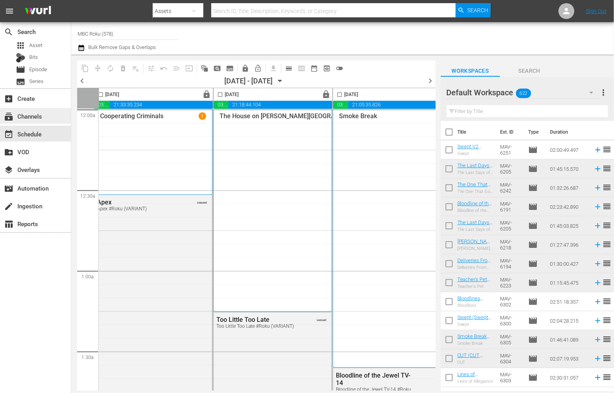
click at [41, 117] on div "subscriptions Channels" at bounding box center [22, 114] width 44 height 7
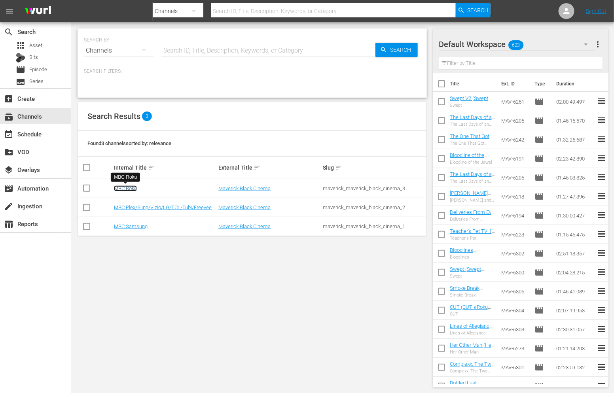
click at [132, 189] on link "MBC Roku" at bounding box center [125, 188] width 23 height 6
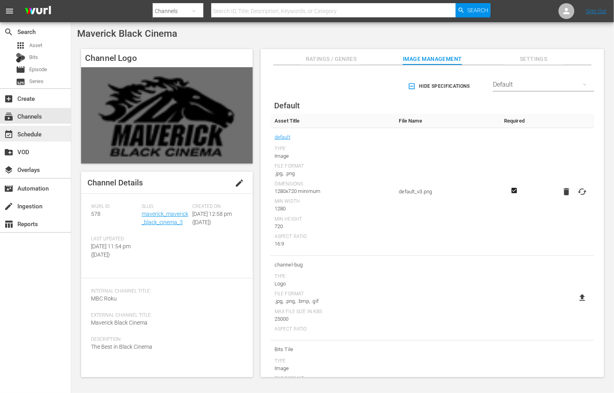
click at [40, 133] on div "event_available Schedule" at bounding box center [22, 132] width 44 height 7
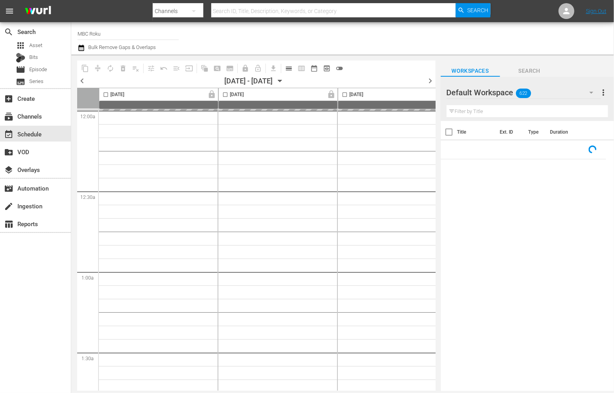
click at [284, 81] on icon "button" at bounding box center [280, 81] width 9 height 9
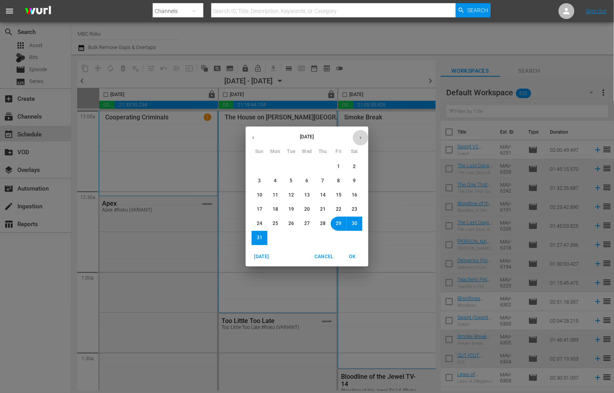
click at [357, 138] on button "button" at bounding box center [360, 137] width 15 height 15
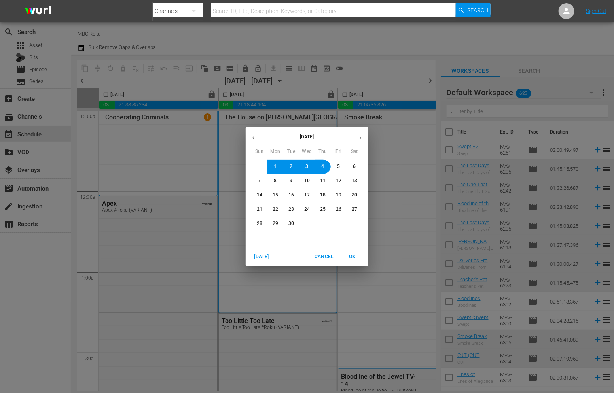
click at [301, 181] on button "10" at bounding box center [307, 181] width 14 height 14
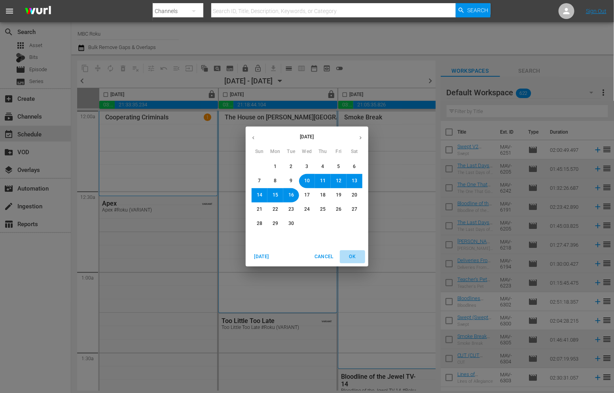
click at [350, 252] on button "OK" at bounding box center [352, 256] width 25 height 13
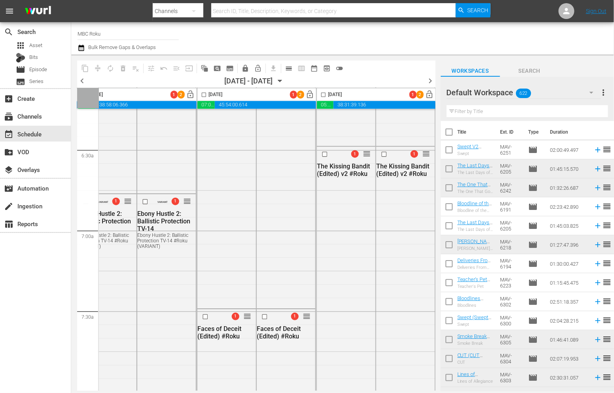
scroll to position [1009, 0]
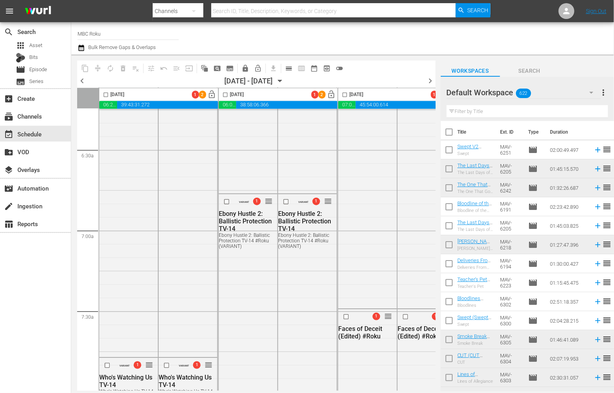
click at [83, 81] on span "chevron_left" at bounding box center [82, 81] width 10 height 10
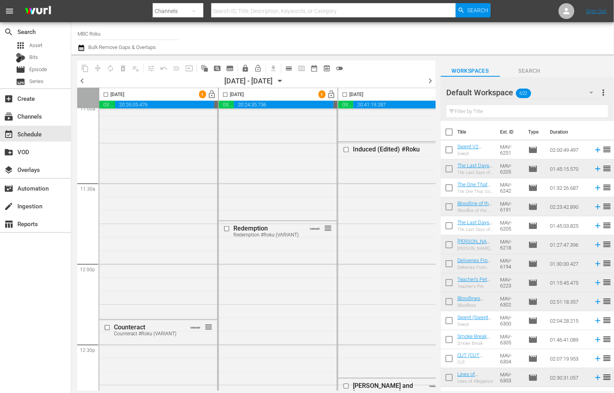
scroll to position [1813, 0]
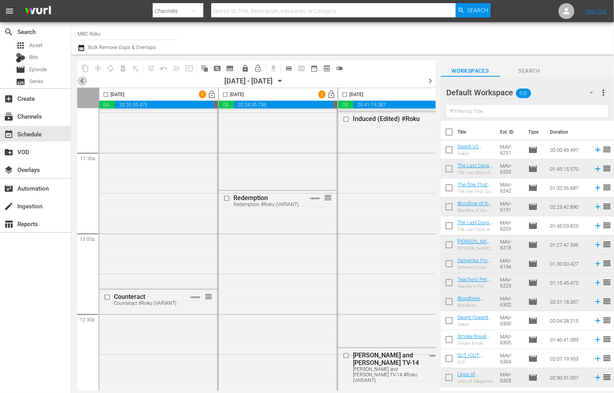
click at [83, 81] on span "chevron_left" at bounding box center [82, 81] width 10 height 10
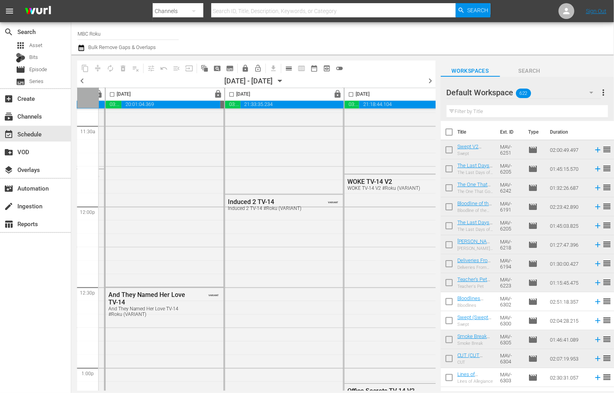
scroll to position [1839, 116]
click at [286, 81] on div "08/27/2025 - 09/02/2025 August 27th" at bounding box center [255, 81] width 62 height 8
click at [284, 81] on icon "button" at bounding box center [280, 81] width 9 height 9
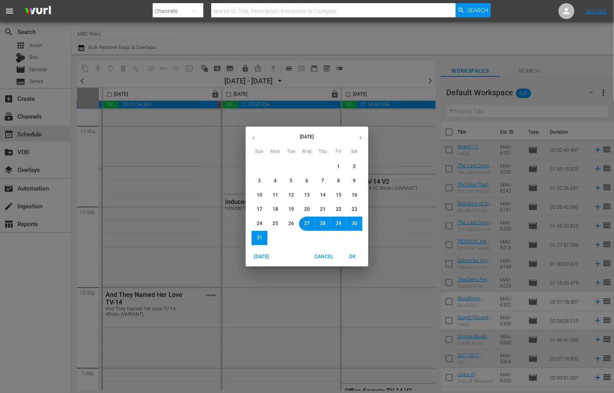
click at [357, 138] on button "button" at bounding box center [360, 137] width 15 height 15
click at [276, 166] on span "1" at bounding box center [275, 166] width 3 height 7
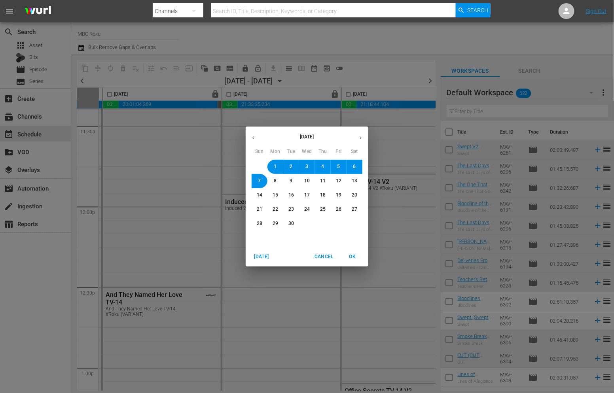
click at [351, 255] on span "OK" at bounding box center [352, 257] width 19 height 8
click at [356, 256] on span "OK" at bounding box center [352, 257] width 19 height 8
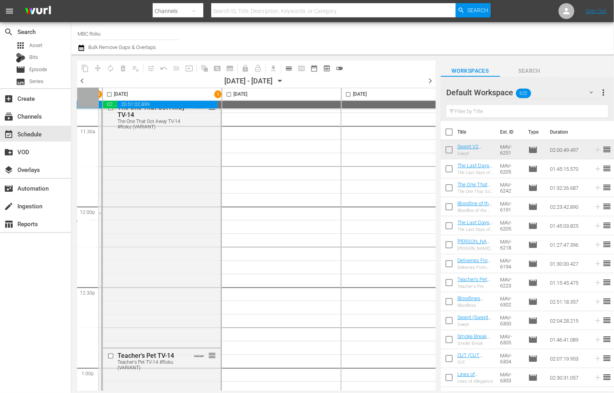
scroll to position [1799, 116]
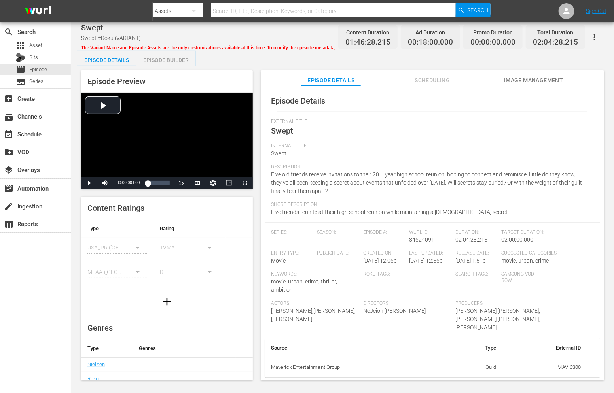
click at [428, 76] on span "Scheduling" at bounding box center [431, 81] width 59 height 10
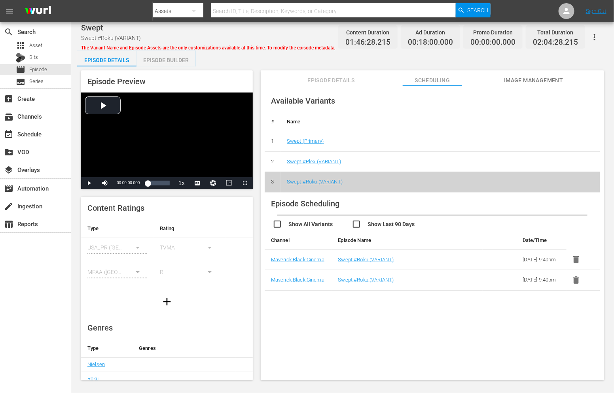
click at [334, 78] on span "Episode Details" at bounding box center [330, 81] width 59 height 10
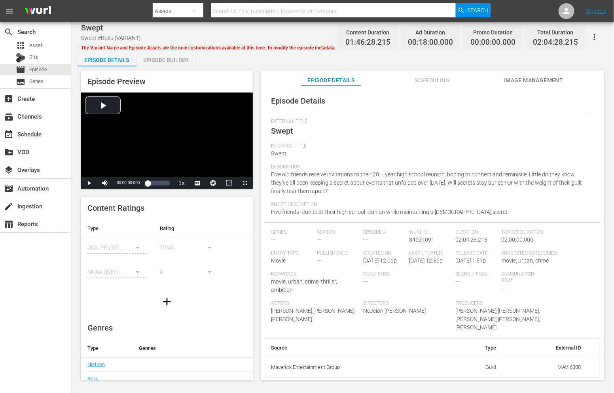
click at [176, 58] on div "Episode Builder" at bounding box center [165, 60] width 59 height 19
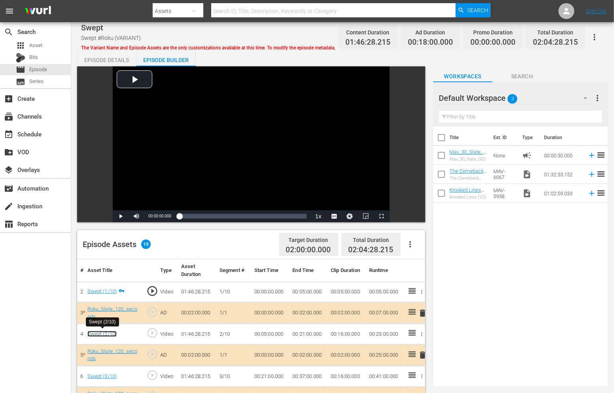
click at [103, 333] on link "Swept (2/10)" at bounding box center [102, 334] width 30 height 6
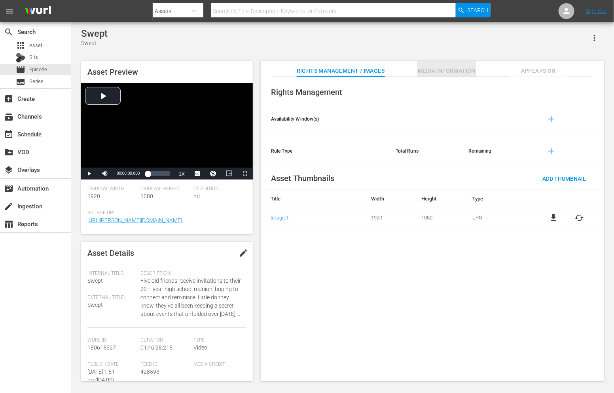
click at [437, 72] on span "Media Information" at bounding box center [446, 71] width 59 height 10
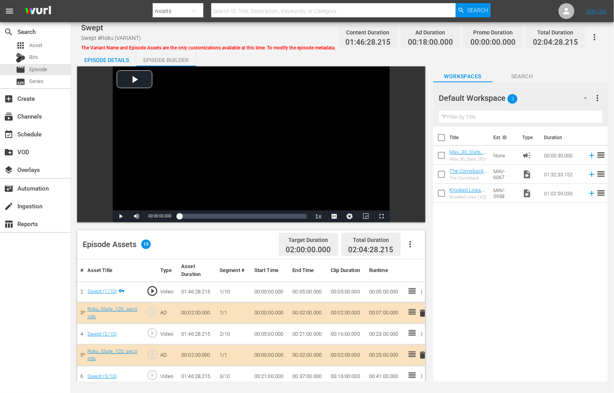
click at [97, 64] on div "Episode Details" at bounding box center [106, 60] width 59 height 19
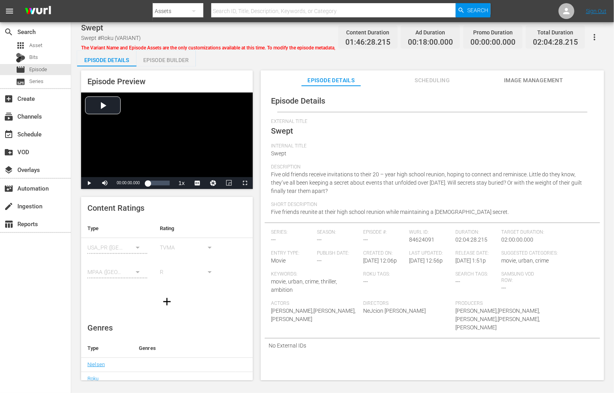
click at [418, 79] on span "Scheduling" at bounding box center [431, 81] width 59 height 10
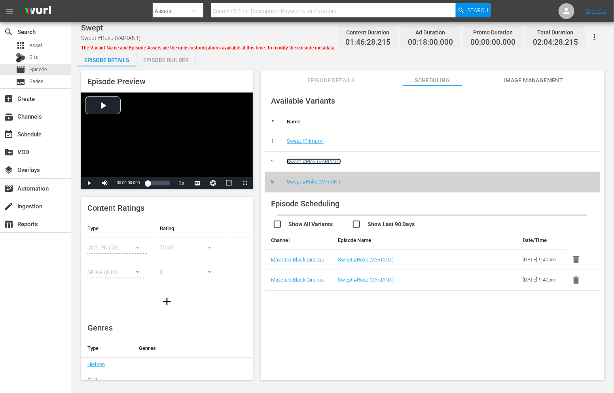
click at [325, 159] on link "Swept #Plex (VARIANT)" at bounding box center [314, 162] width 54 height 6
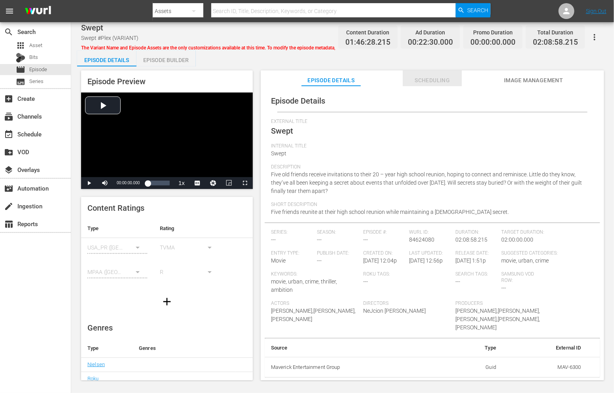
click at [432, 74] on button "Scheduling" at bounding box center [431, 78] width 59 height 16
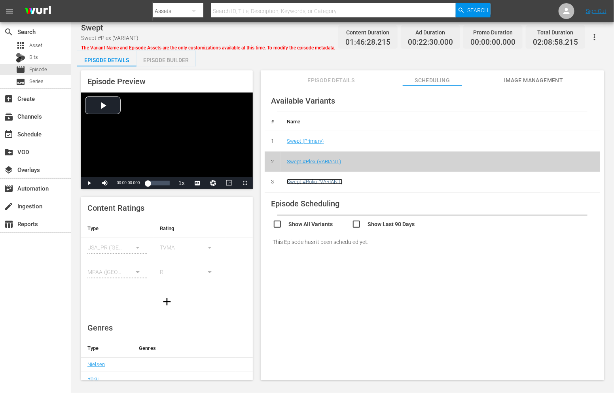
click at [306, 184] on link "Swept #Roku (VARIANT)" at bounding box center [315, 182] width 56 height 6
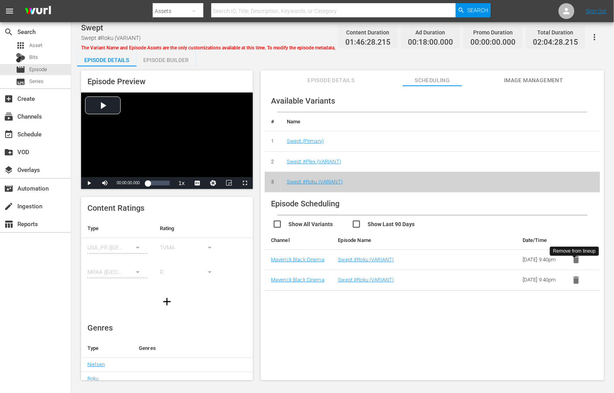
click at [574, 261] on icon "button" at bounding box center [576, 260] width 6 height 8
click at [573, 260] on icon "button" at bounding box center [576, 260] width 6 height 8
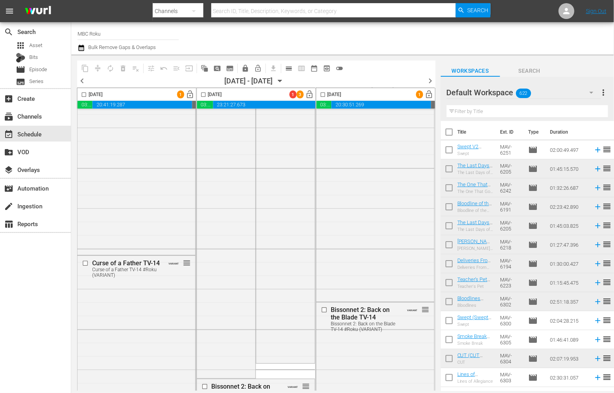
scroll to position [0, 502]
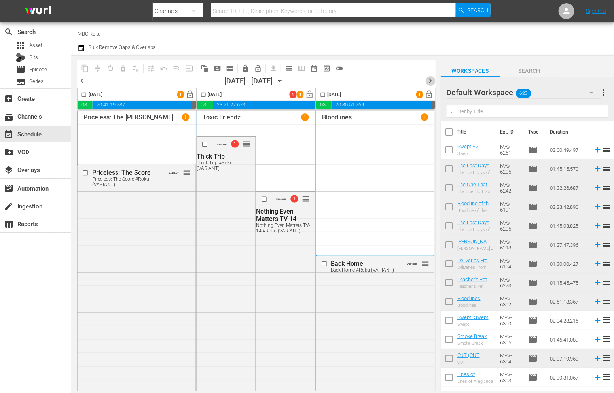
click at [429, 80] on span "chevron_right" at bounding box center [430, 81] width 10 height 10
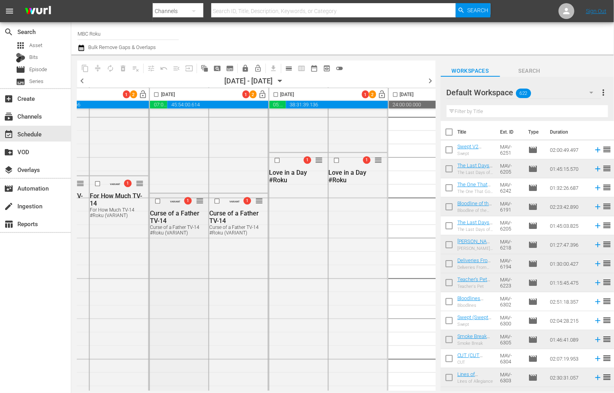
scroll to position [1687, 502]
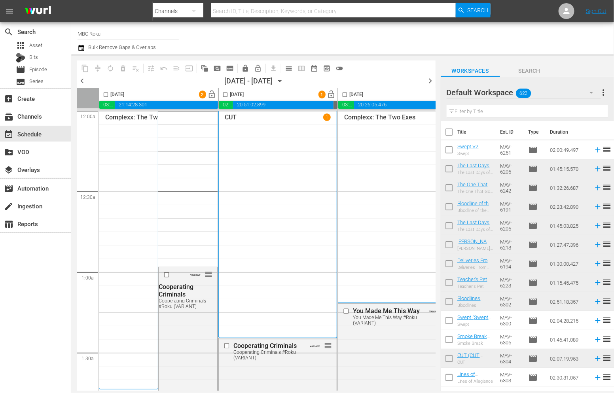
scroll to position [0, 502]
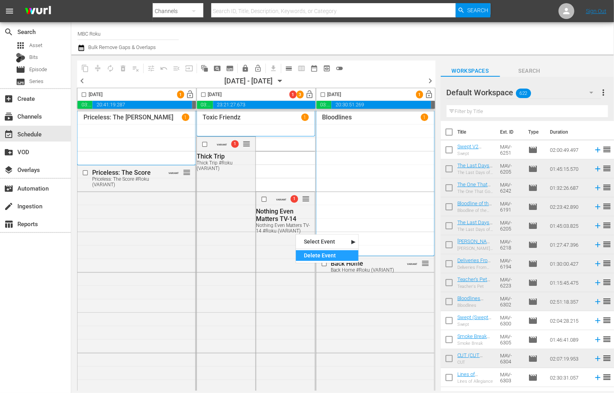
click at [302, 253] on div "Delete Event" at bounding box center [327, 255] width 62 height 11
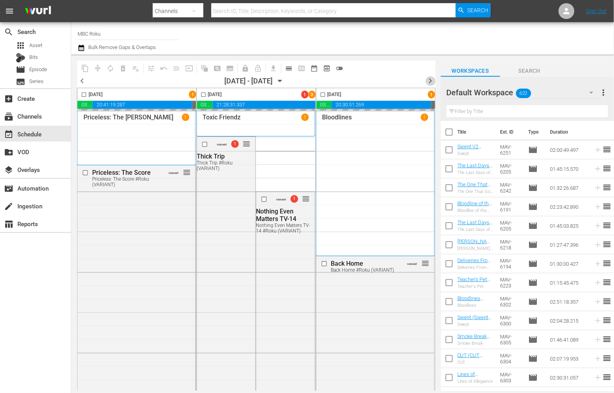
click at [428, 82] on span "chevron_right" at bounding box center [430, 81] width 10 height 10
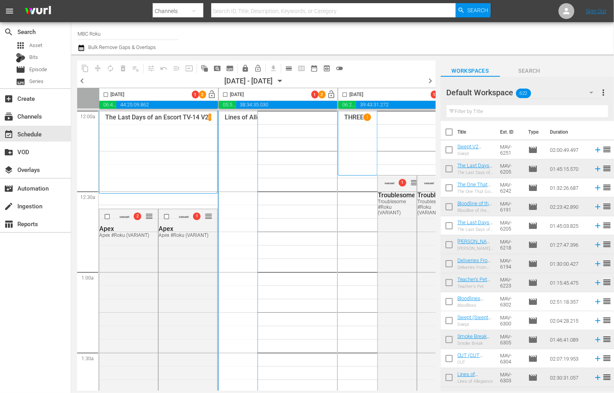
click at [106, 96] on input "checkbox" at bounding box center [105, 96] width 9 height 9
checkbox input "true"
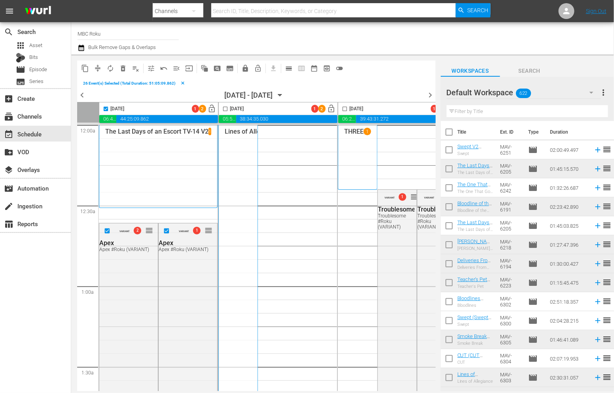
click at [225, 95] on div "[DATE] - [DATE]" at bounding box center [248, 95] width 48 height 8
click at [224, 108] on input "checkbox" at bounding box center [225, 110] width 9 height 9
checkbox input "true"
click at [341, 108] on input "checkbox" at bounding box center [344, 110] width 9 height 9
checkbox input "true"
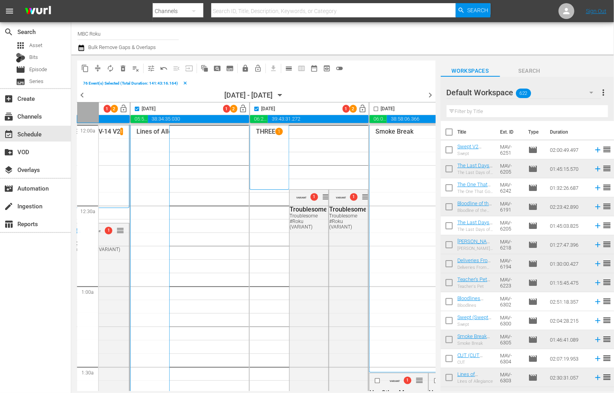
scroll to position [0, 93]
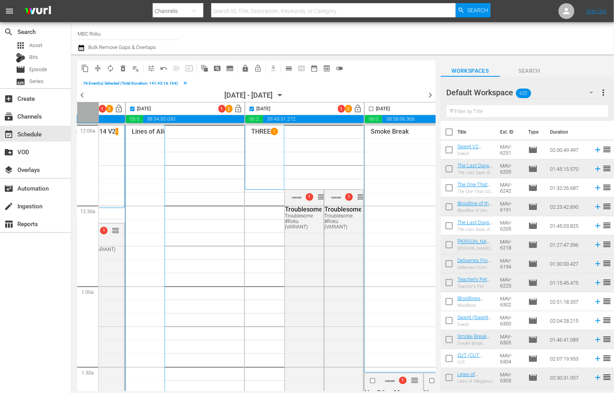
click at [370, 108] on input "checkbox" at bounding box center [370, 110] width 9 height 9
checkbox input "true"
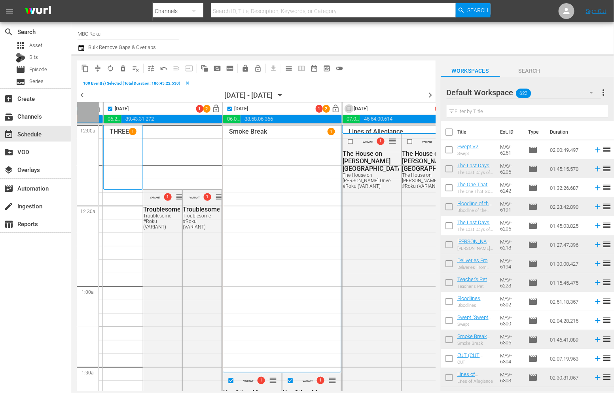
click at [347, 110] on input "checkbox" at bounding box center [348, 110] width 9 height 9
checkbox input "true"
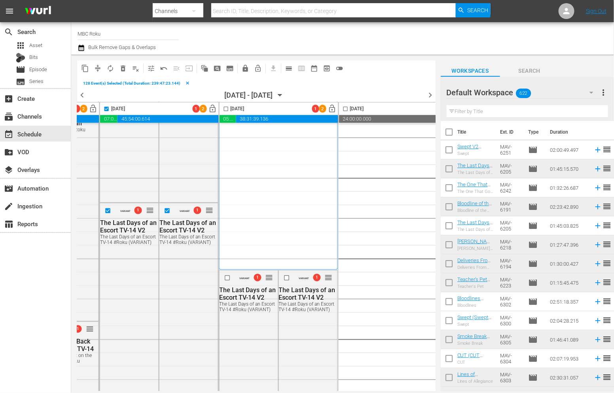
scroll to position [0, 477]
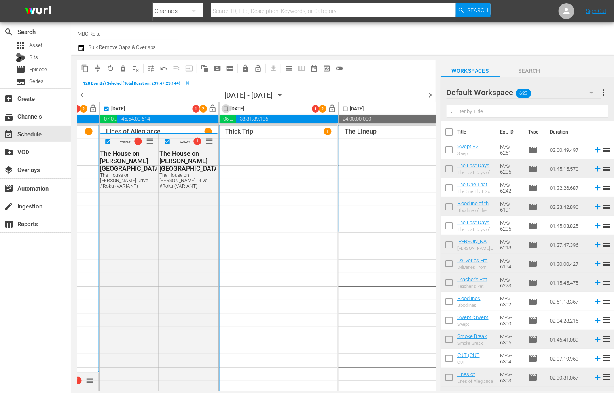
click at [225, 109] on input "checkbox" at bounding box center [225, 110] width 9 height 9
checkbox input "true"
drag, startPoint x: 341, startPoint y: 107, endPoint x: 193, endPoint y: 81, distance: 150.1
click at [341, 107] on input "checkbox" at bounding box center [345, 110] width 9 height 9
checkbox input "true"
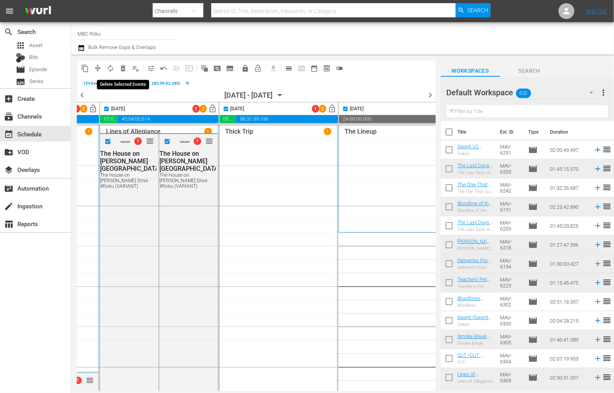
click at [126, 68] on span "delete_forever_outlined" at bounding box center [123, 68] width 8 height 8
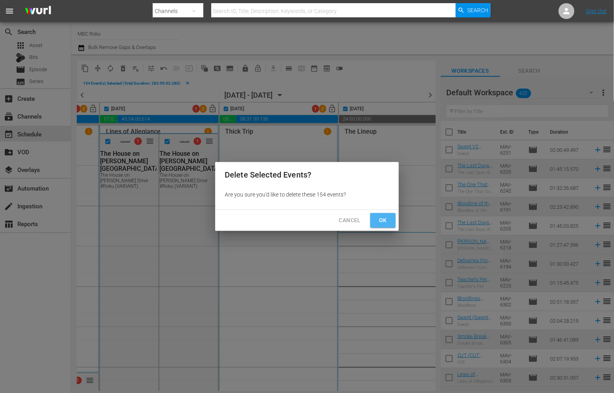
click at [385, 222] on span "Ok" at bounding box center [382, 220] width 13 height 10
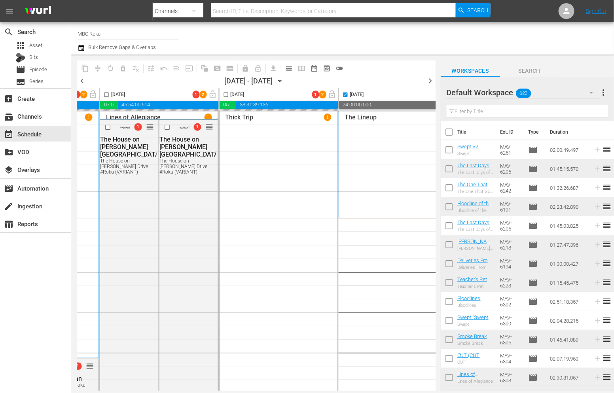
checkbox input "false"
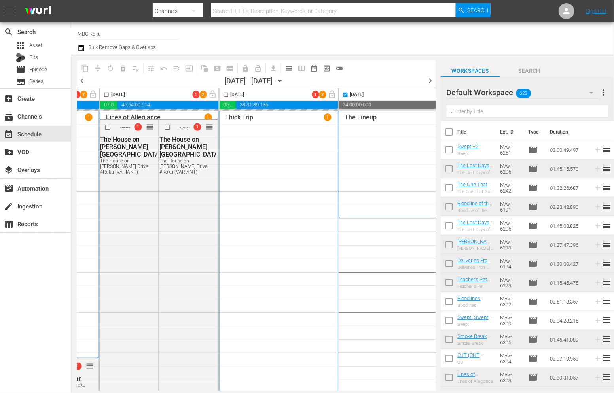
checkbox input "false"
